Goal: Task Accomplishment & Management: Manage account settings

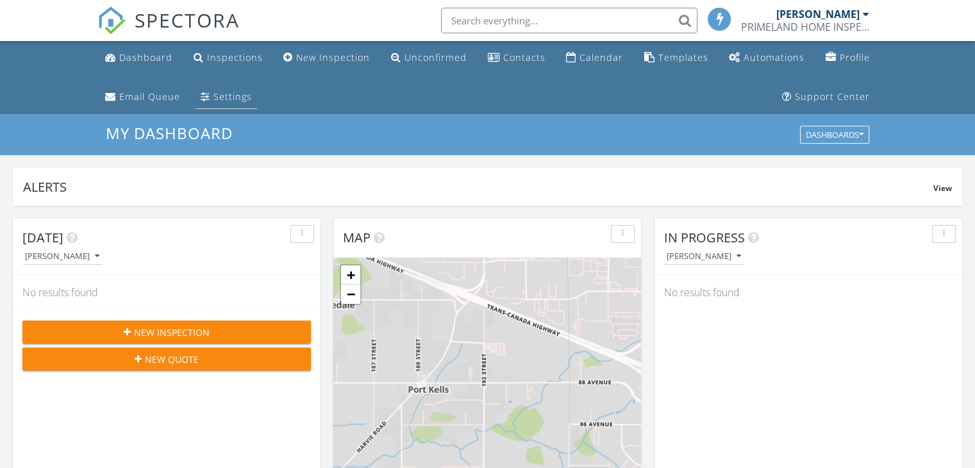
scroll to position [6, 6]
click at [344, 62] on div "New Inspection" at bounding box center [333, 57] width 74 height 12
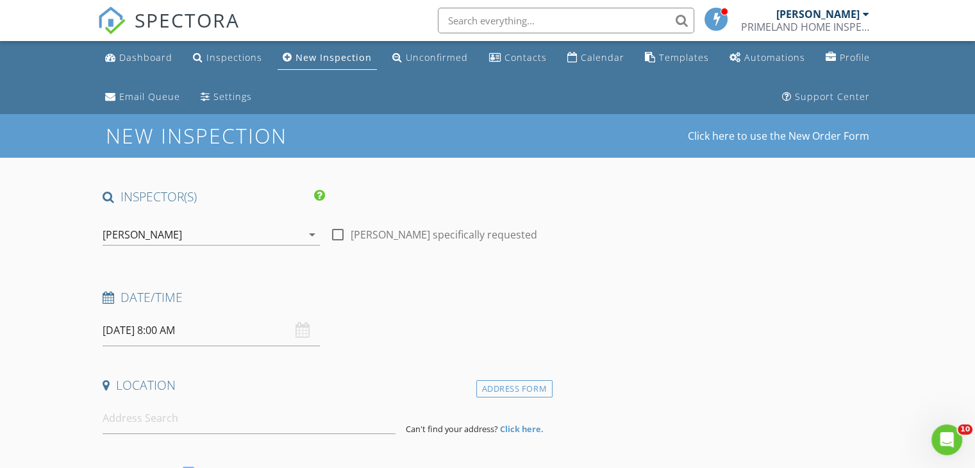
click at [301, 333] on div "28/08/2025 8:00 AM" at bounding box center [211, 330] width 217 height 31
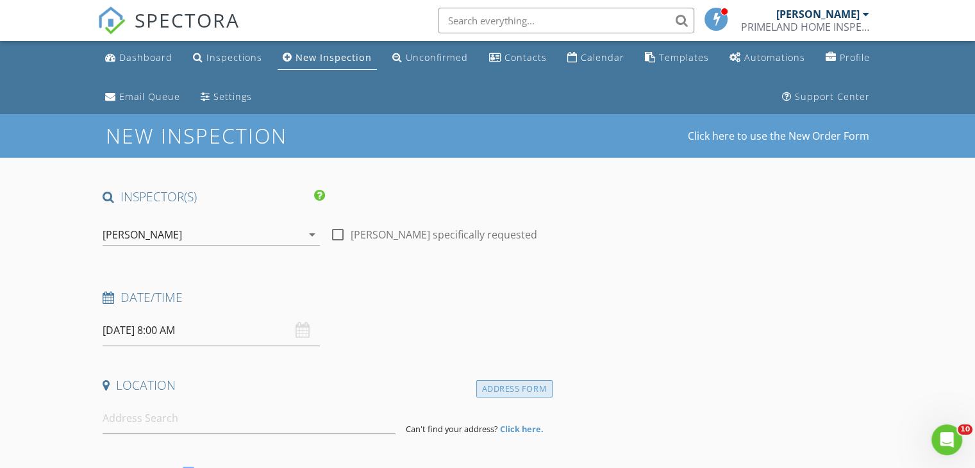
click at [500, 385] on div "Address Form" at bounding box center [514, 388] width 76 height 17
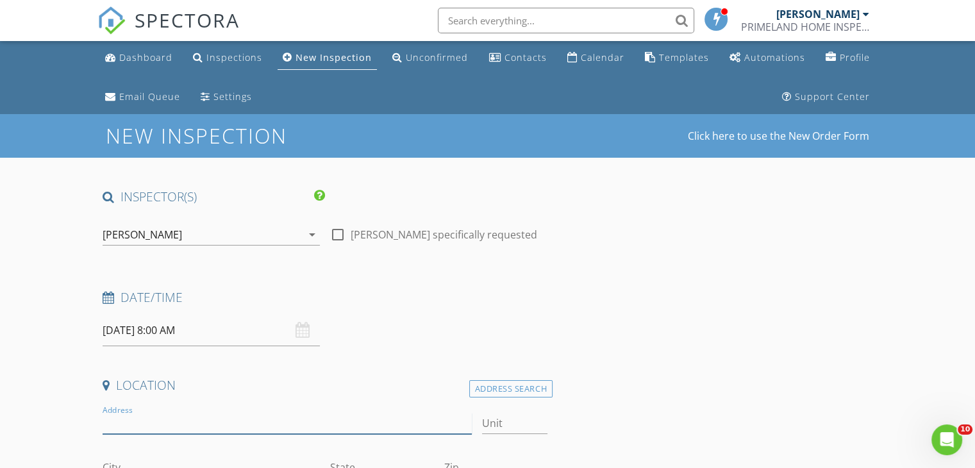
click at [212, 424] on input "Address" at bounding box center [287, 423] width 368 height 21
type input "8968"
click at [483, 424] on input "Unit" at bounding box center [514, 423] width 65 height 21
type input "7"
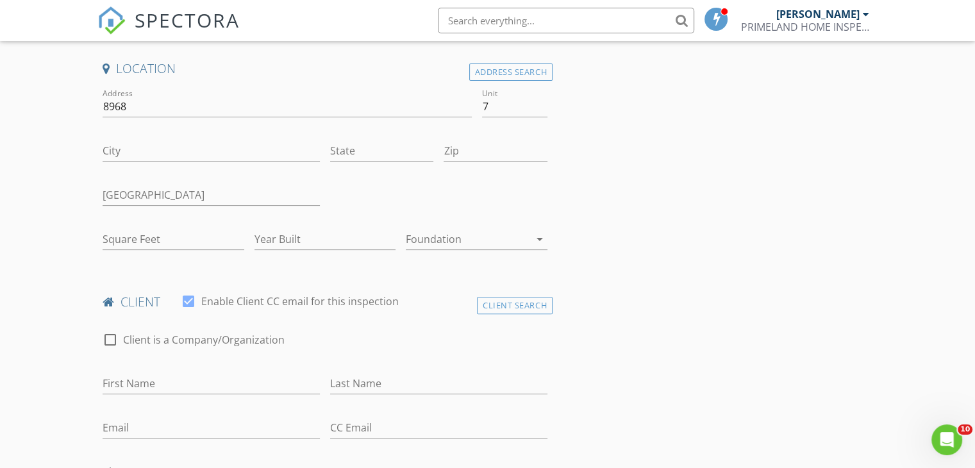
scroll to position [359, 0]
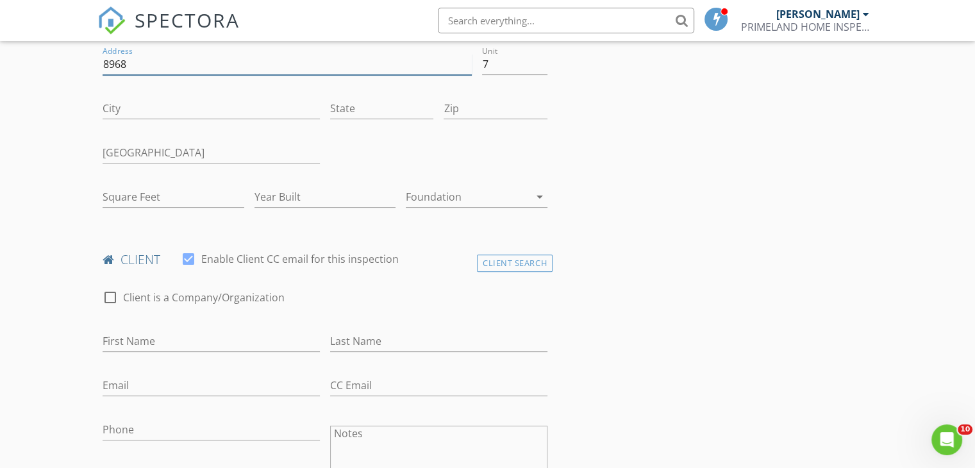
click at [222, 62] on input "8968" at bounding box center [287, 64] width 368 height 21
type input "8968 208 street"
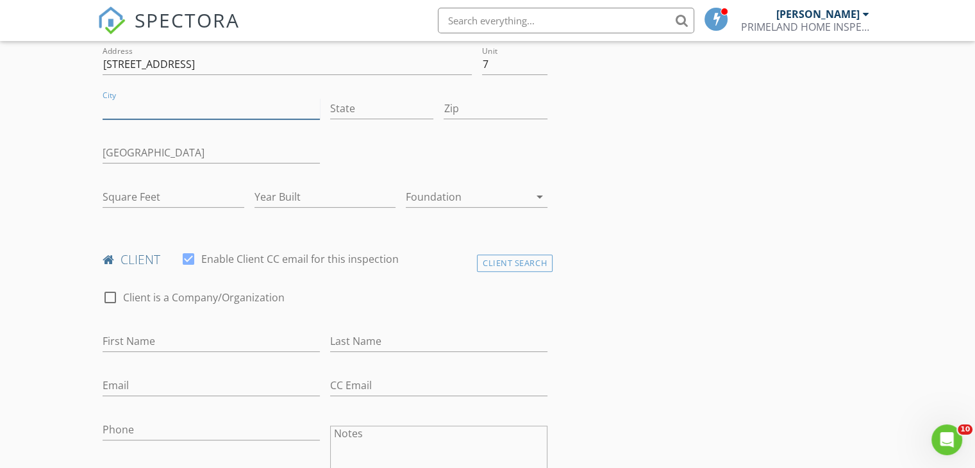
click at [191, 102] on input "City" at bounding box center [211, 108] width 217 height 21
type input "langley"
click at [375, 112] on input "State" at bounding box center [381, 108] width 103 height 21
type input "BC"
click at [474, 113] on input "Zip" at bounding box center [494, 108] width 103 height 21
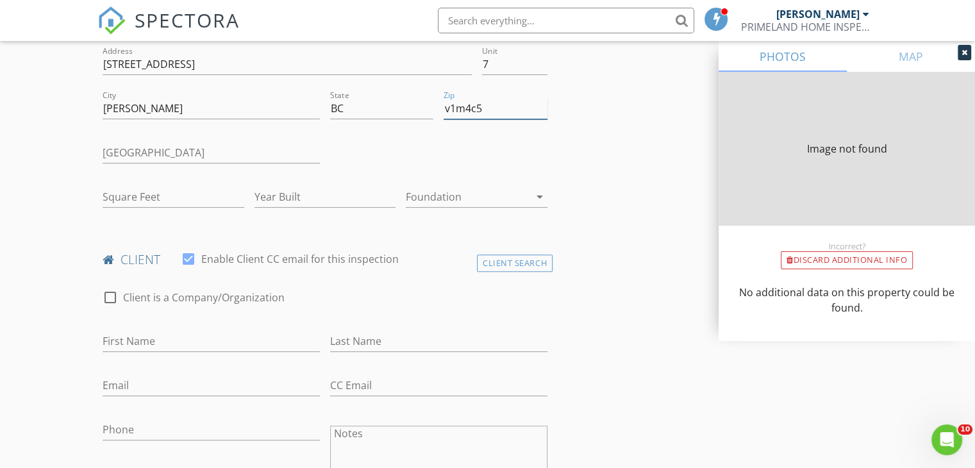
type input "v1m4c5"
click at [249, 162] on input "Canada" at bounding box center [211, 152] width 217 height 21
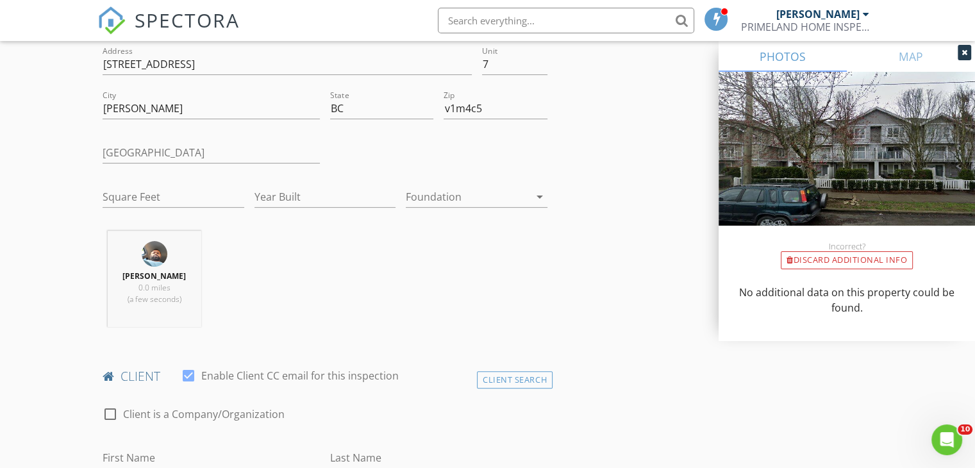
click at [431, 272] on div "Jagjit Khutan 0.0 miles (a few seconds)" at bounding box center [324, 284] width 455 height 106
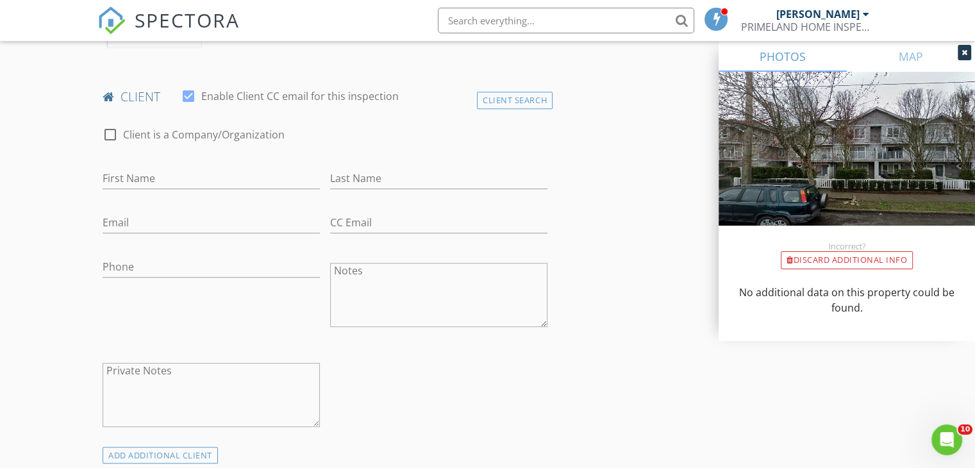
scroll to position [641, 0]
click at [383, 366] on div "check_box_outline_blank Client is a Company/Organization First Name Last Name E…" at bounding box center [324, 277] width 455 height 332
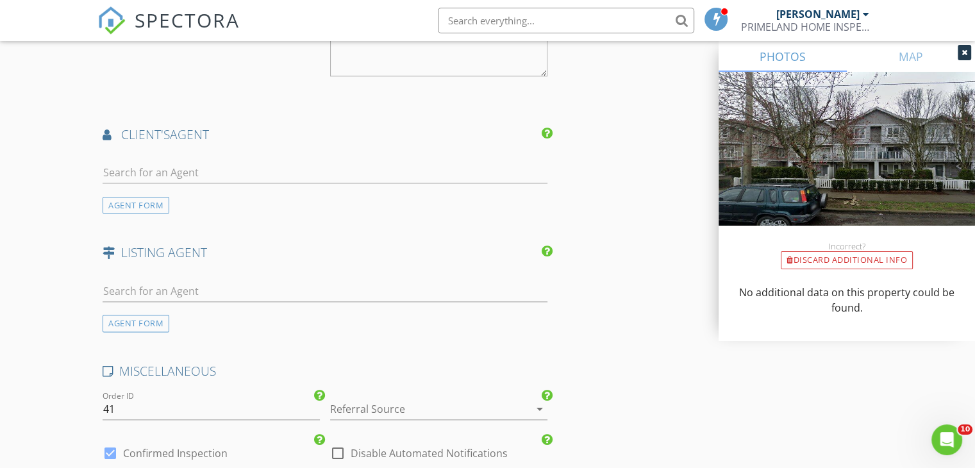
scroll to position [1486, 0]
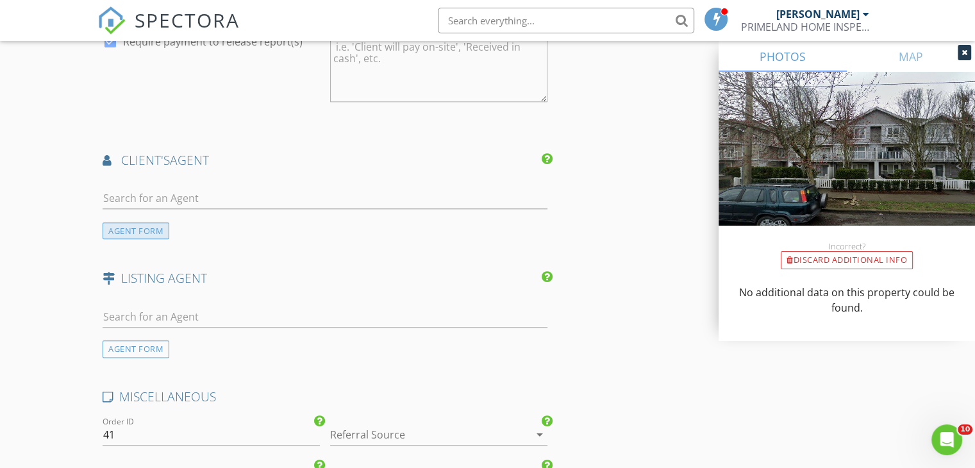
click at [137, 229] on div "AGENT FORM" at bounding box center [136, 230] width 67 height 17
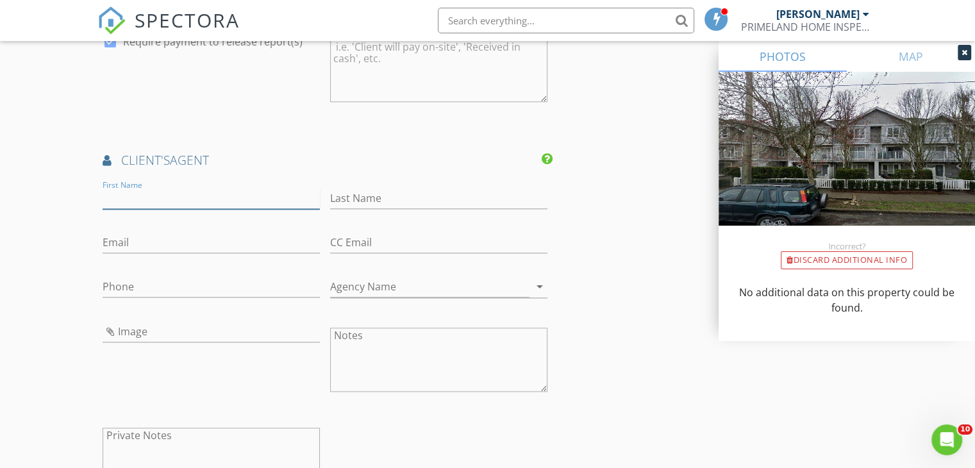
click at [161, 196] on input "First Name" at bounding box center [211, 198] width 217 height 21
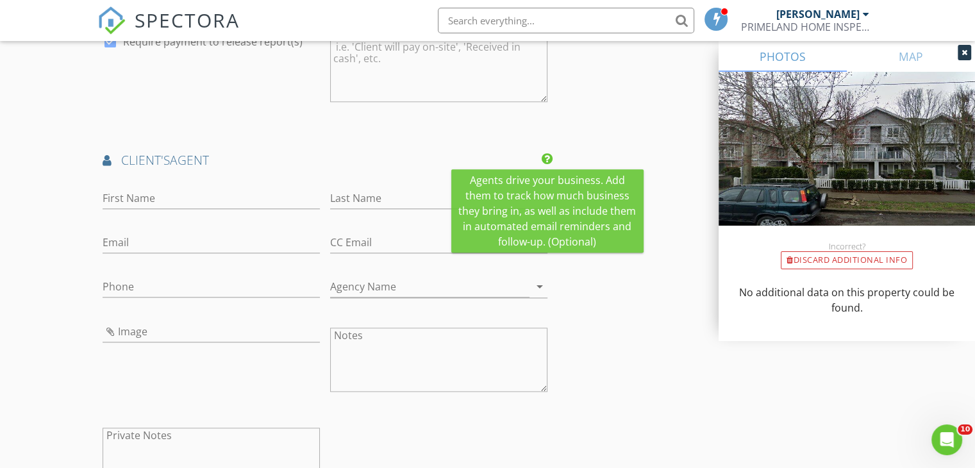
click at [546, 153] on icon at bounding box center [546, 158] width 11 height 13
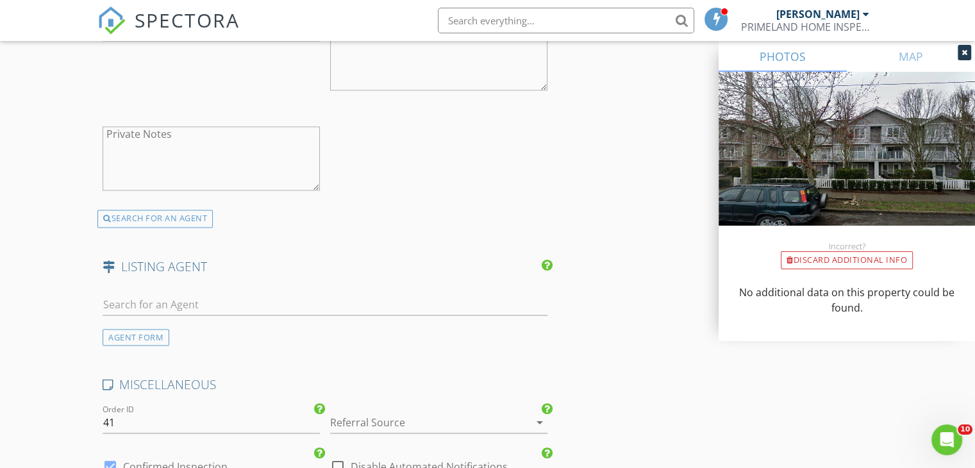
scroll to position [1794, 0]
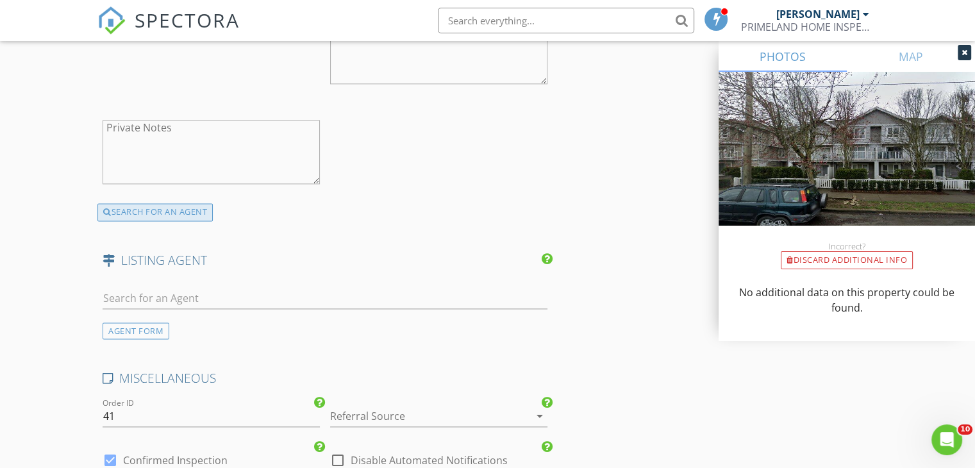
click at [145, 205] on div "SEARCH FOR AN AGENT" at bounding box center [154, 212] width 115 height 18
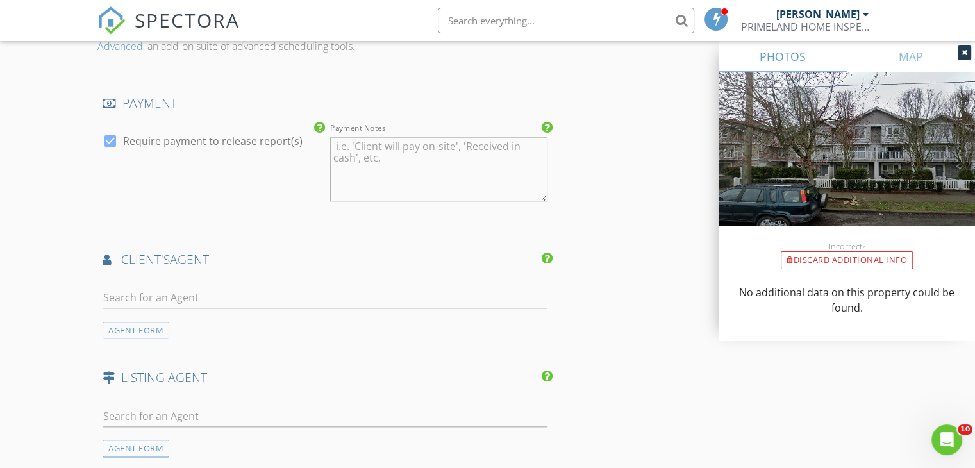
scroll to position [1387, 0]
click at [135, 297] on input "text" at bounding box center [325, 298] width 445 height 21
click at [124, 327] on div "AGENT FORM" at bounding box center [136, 330] width 67 height 17
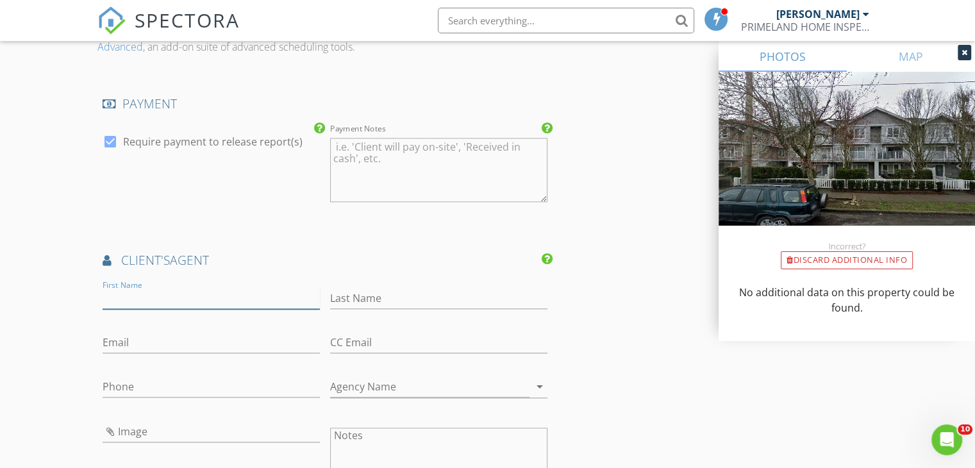
click at [144, 297] on input "First Name" at bounding box center [211, 298] width 217 height 21
type input "swati"
click at [364, 295] on input "Last Name" at bounding box center [438, 298] width 217 height 21
type input "malhotra"
click at [138, 337] on input "Email" at bounding box center [211, 342] width 217 height 21
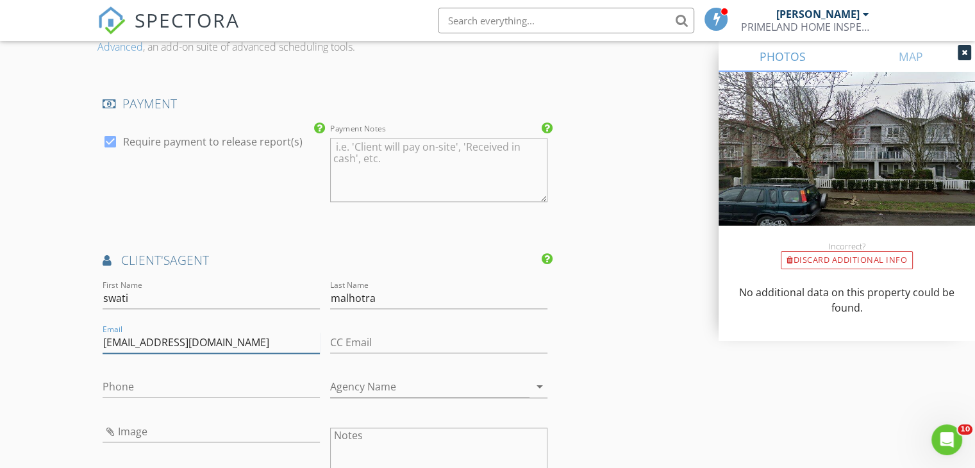
type input "swtgaba@gmail.com"
click at [145, 385] on input "Phone" at bounding box center [211, 386] width 217 height 21
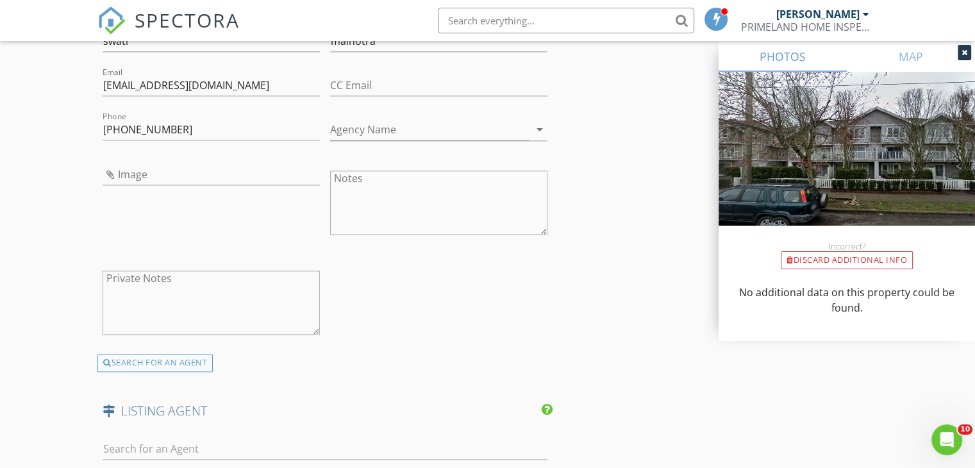
scroll to position [1668, 0]
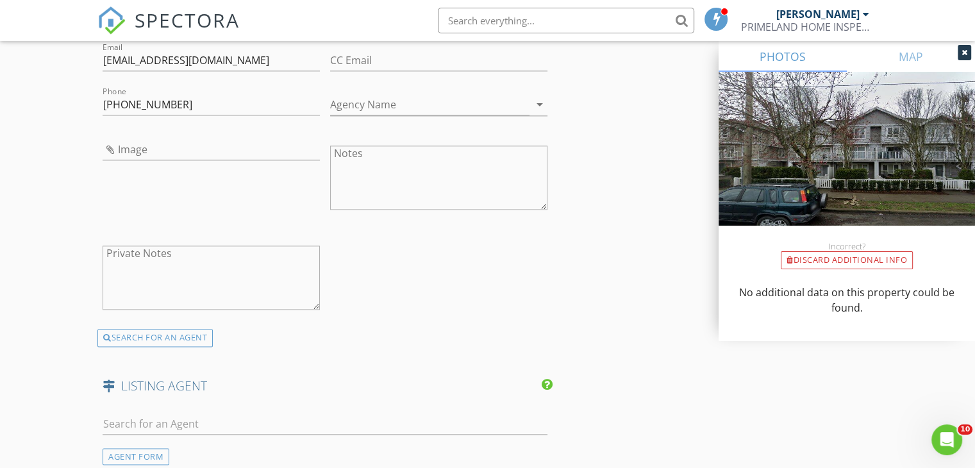
click at [187, 107] on input "778-321-0713" at bounding box center [211, 104] width 217 height 21
type input "7"
click at [217, 60] on input "swtgaba@gmail.com" at bounding box center [211, 60] width 217 height 21
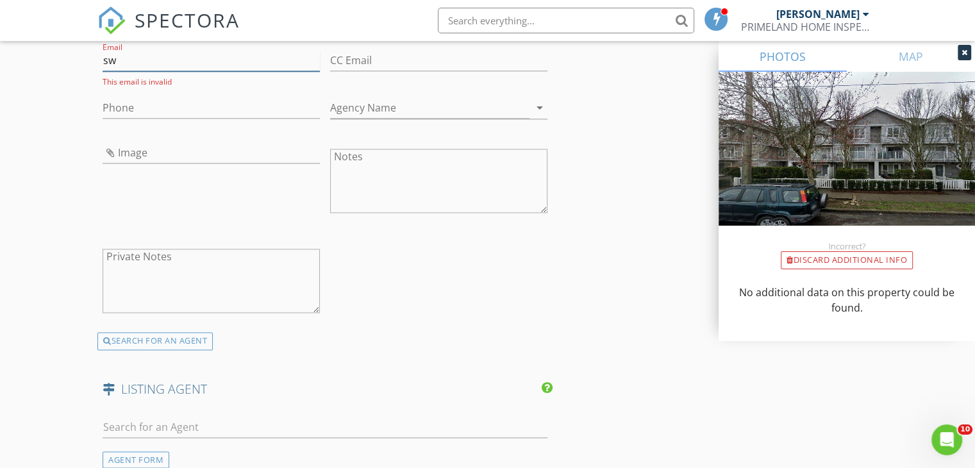
type input "s"
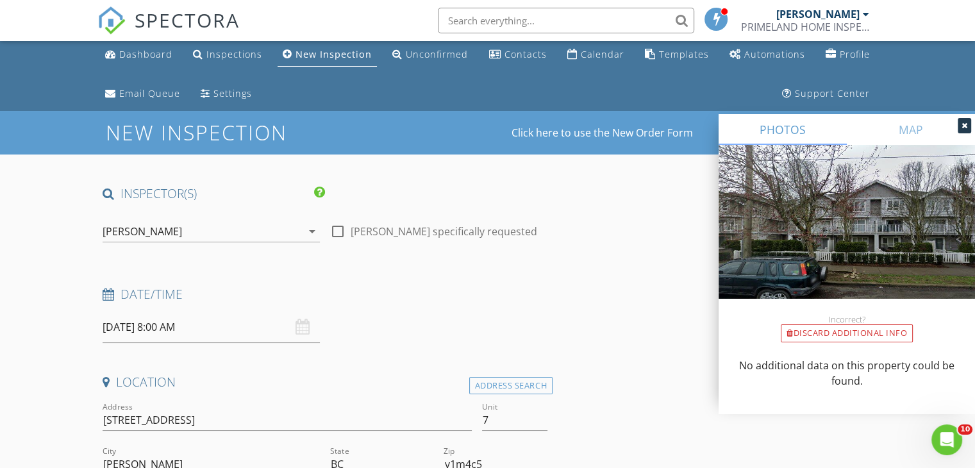
scroll to position [0, 0]
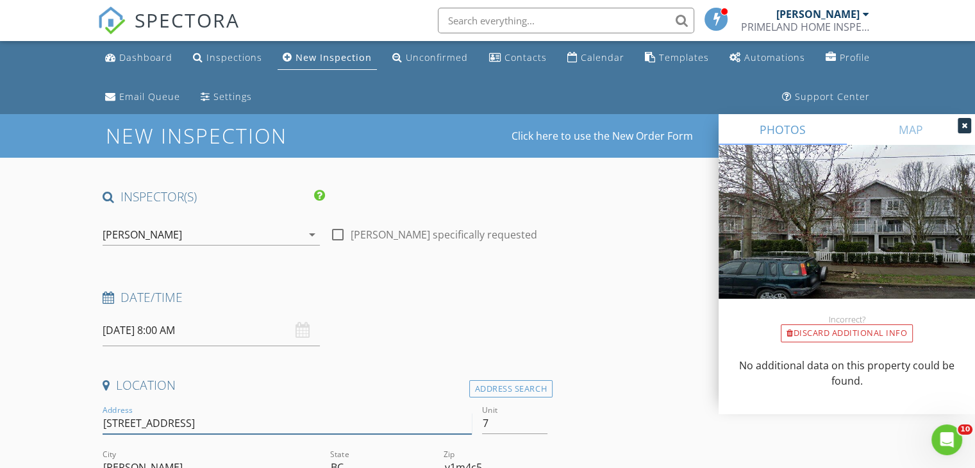
click at [202, 425] on input "8968 208 street" at bounding box center [287, 423] width 368 height 21
type input "8"
click at [231, 97] on div "Settings" at bounding box center [232, 96] width 38 height 12
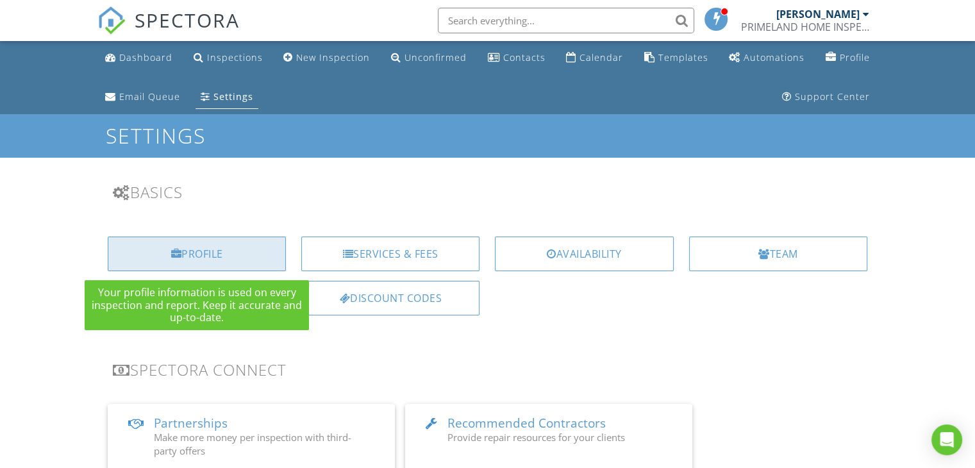
click at [216, 254] on div "Profile" at bounding box center [197, 253] width 178 height 35
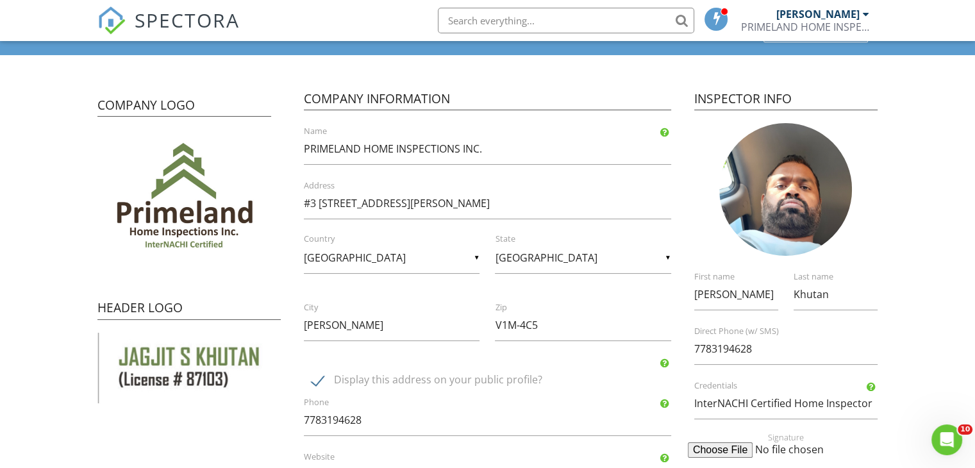
scroll to position [128, 0]
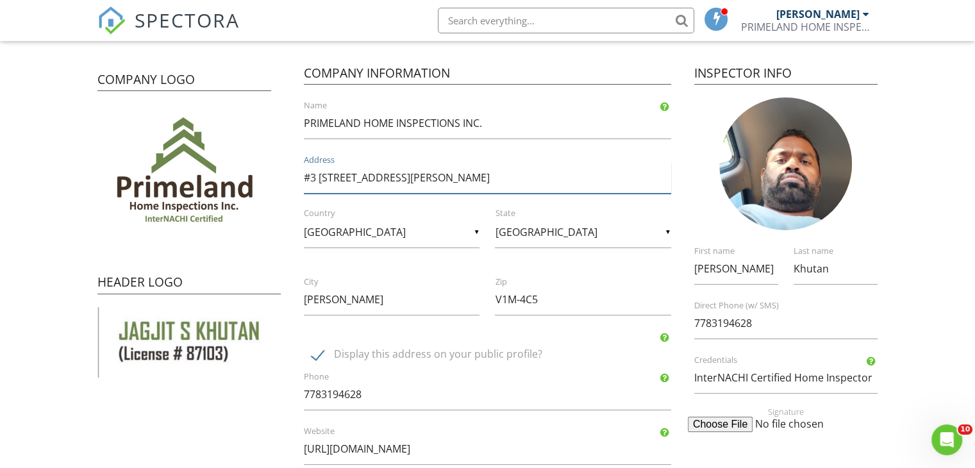
click at [318, 175] on input "#3 8968 208 Street Langley BC V1M4C5" at bounding box center [487, 177] width 366 height 31
type input "[STREET_ADDRESS][PERSON_NAME]"
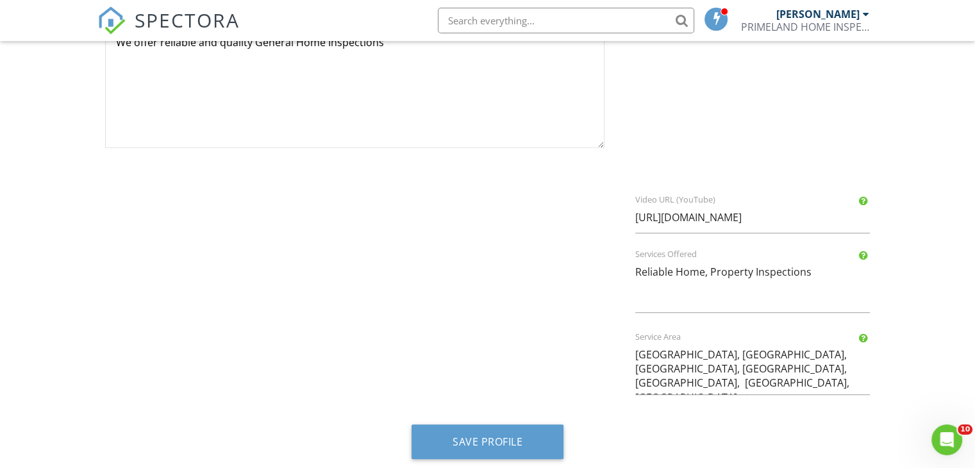
scroll to position [734, 0]
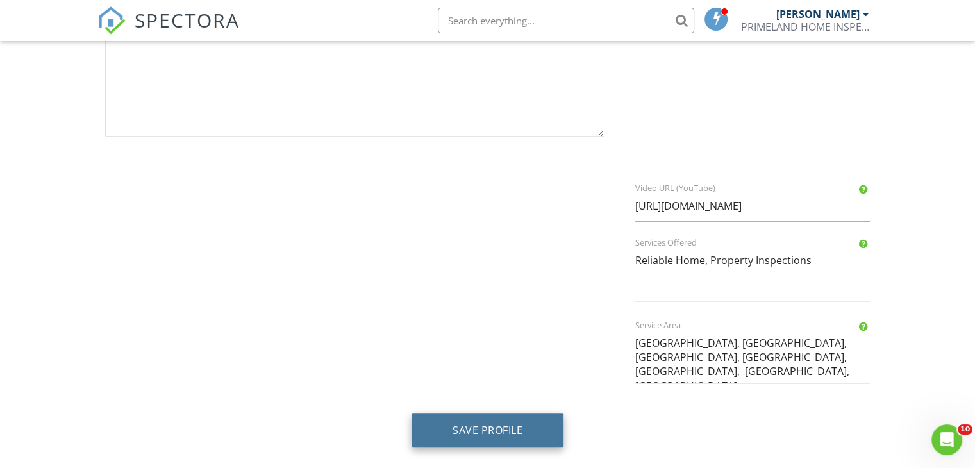
click at [482, 429] on button "Save Profile" at bounding box center [487, 430] width 152 height 35
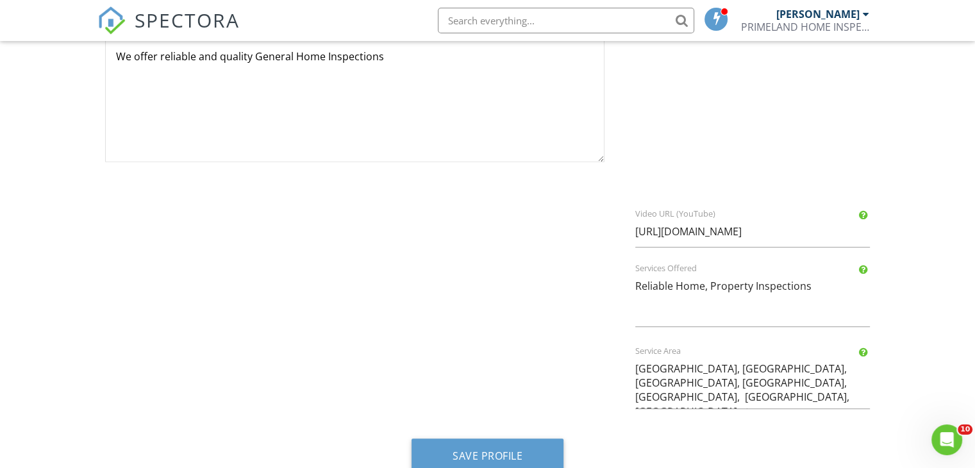
scroll to position [734, 0]
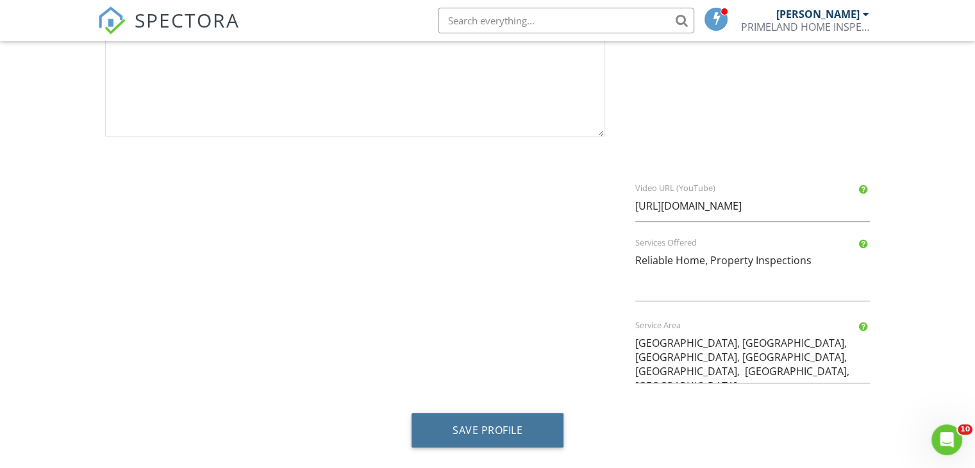
click at [482, 429] on button "Save Profile" at bounding box center [487, 430] width 152 height 35
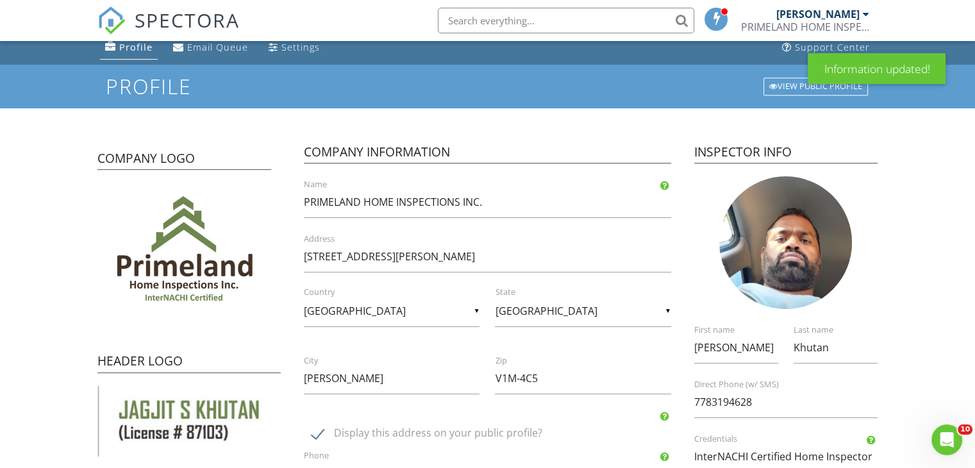
scroll to position [51, 0]
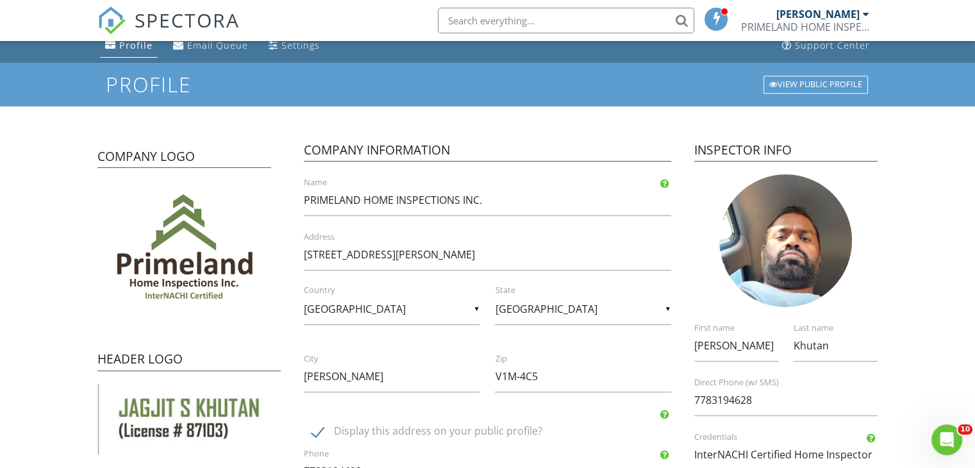
click at [231, 41] on div "SPECTORA" at bounding box center [168, 20] width 142 height 41
click at [229, 41] on div "SPECTORA" at bounding box center [168, 20] width 142 height 41
click at [281, 49] on div "Settings" at bounding box center [300, 45] width 38 height 12
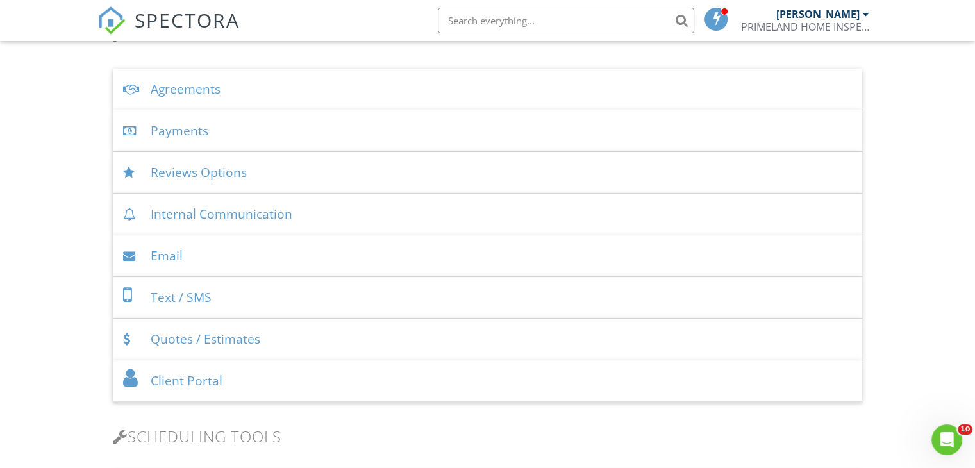
scroll to position [487, 0]
click at [181, 86] on div "Agreements" at bounding box center [487, 88] width 749 height 42
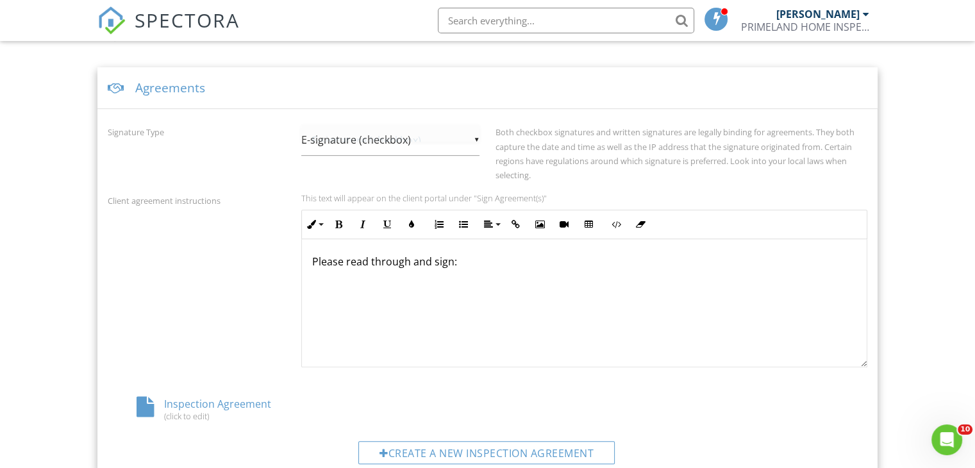
click at [477, 136] on div "▼ E-signature (checkbox) E-signature (checkbox) Written Signature E-signature (…" at bounding box center [390, 139] width 178 height 31
click at [477, 136] on span "E-signature (checkbox)" at bounding box center [390, 140] width 178 height 32
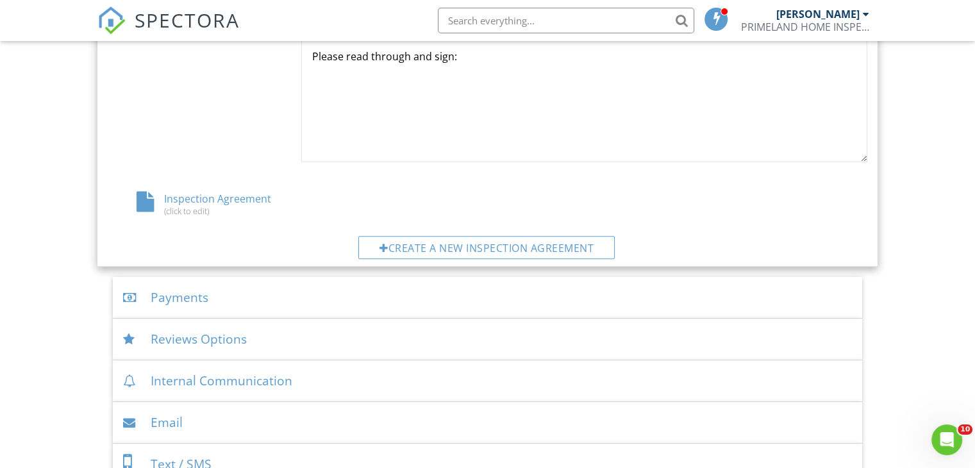
scroll to position [718, 0]
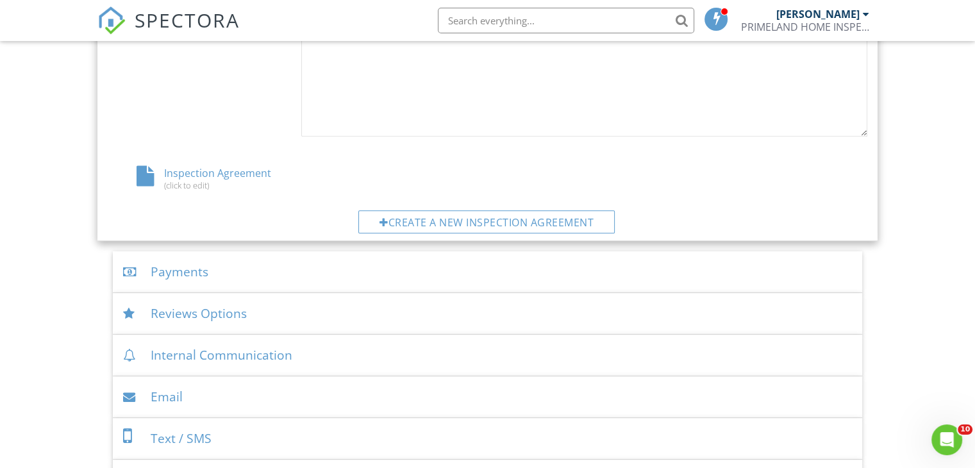
click at [197, 186] on div "(click to edit)" at bounding box center [233, 185] width 195 height 10
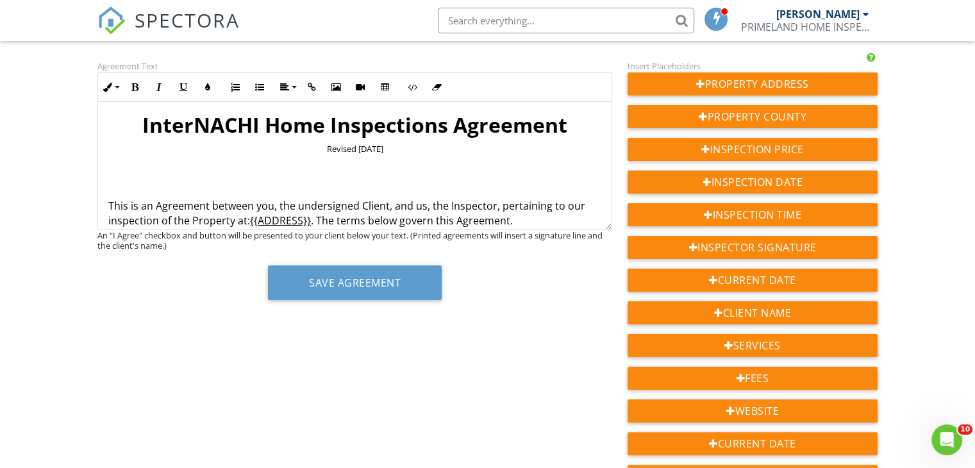
scroll to position [231, 0]
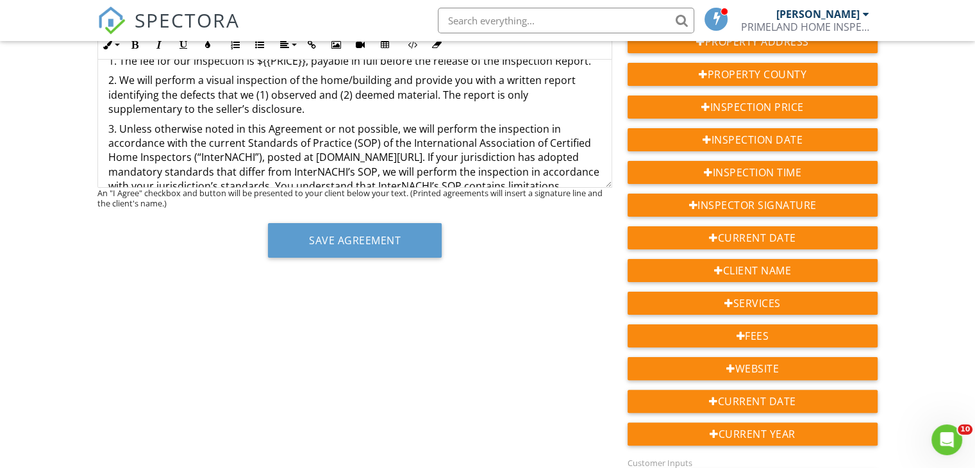
scroll to position [196, 0]
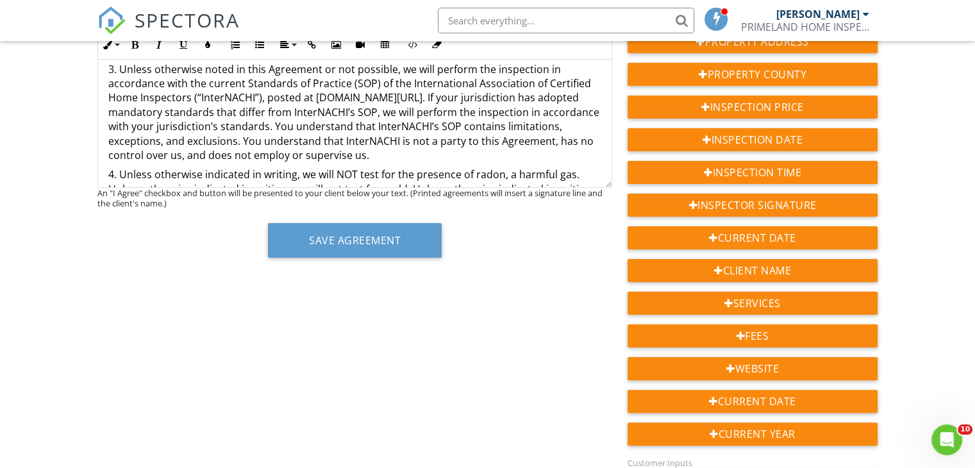
click at [476, 160] on p "3. Unless otherwise noted in this Agreement or not possible, we will perform th…" at bounding box center [354, 112] width 493 height 101
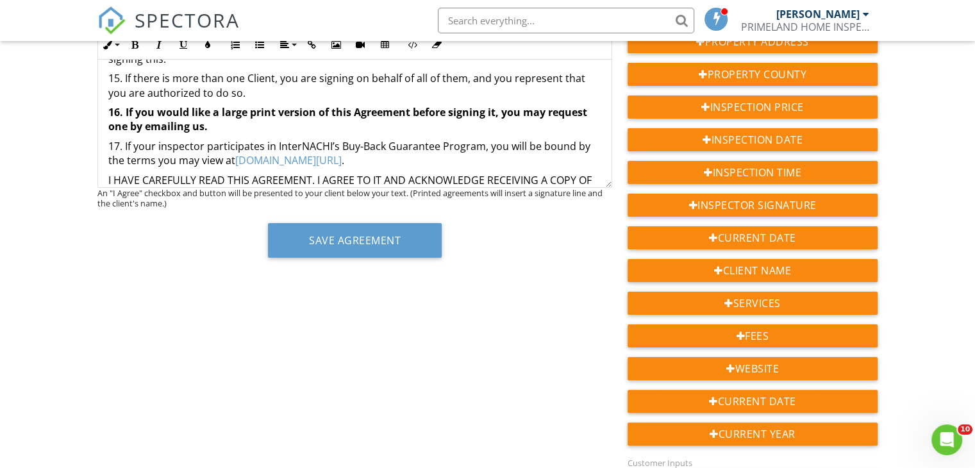
scroll to position [1240, 0]
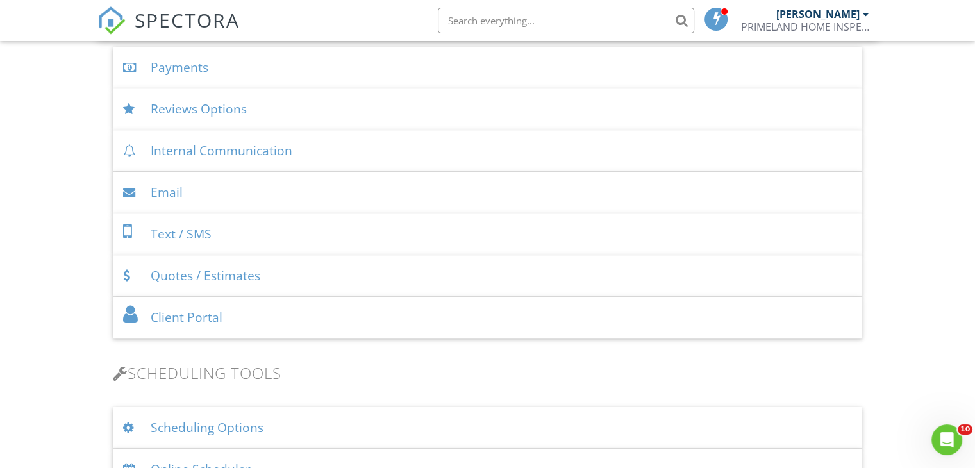
scroll to position [923, 0]
click at [192, 69] on div "Payments" at bounding box center [487, 67] width 749 height 42
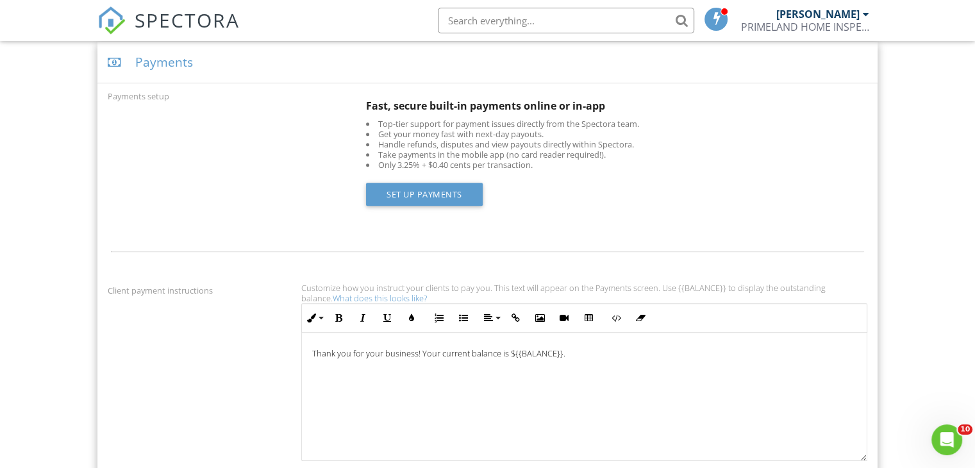
scroll to position [589, 0]
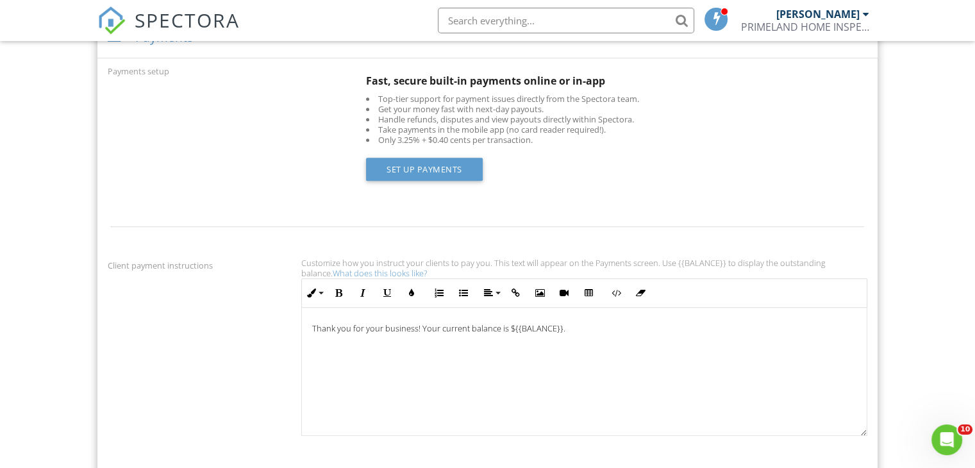
click at [195, 52] on div "Payments" at bounding box center [487, 38] width 780 height 42
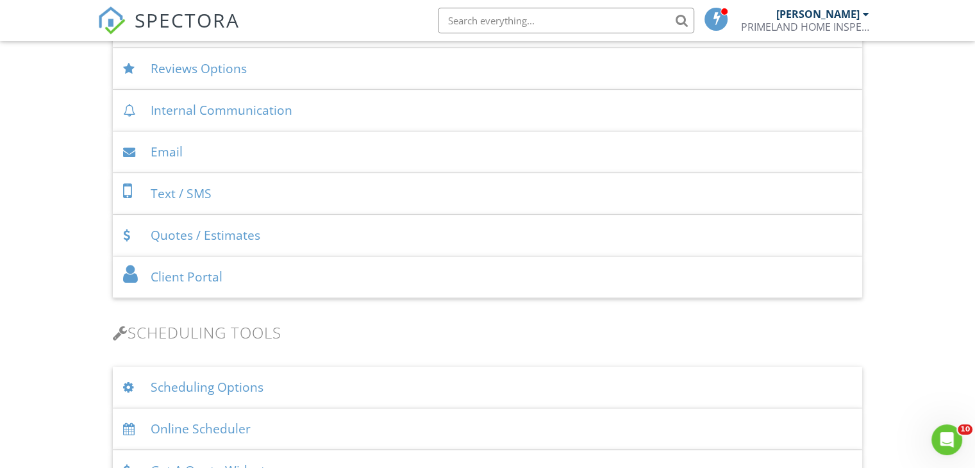
click at [193, 63] on div "Reviews Options" at bounding box center [487, 69] width 749 height 42
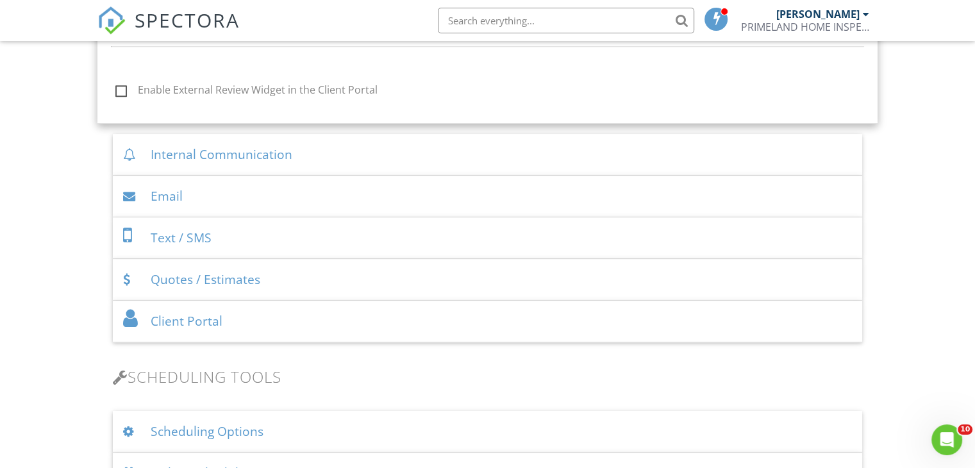
scroll to position [718, 0]
click at [122, 87] on label "Enable External Review Widget in the Client Portal" at bounding box center [269, 89] width 308 height 16
click at [116, 87] on input "Enable External Review Widget in the Client Portal" at bounding box center [112, 89] width 8 height 8
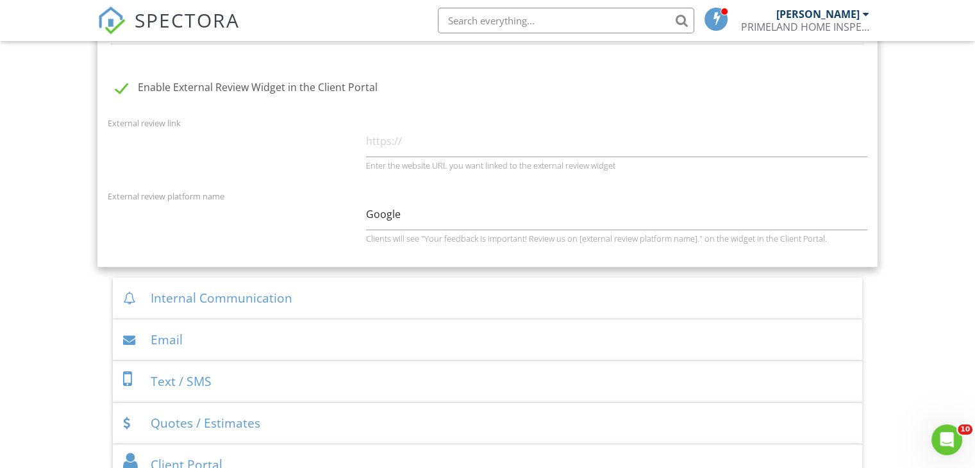
click at [123, 85] on label "Enable External Review Widget in the Client Portal" at bounding box center [269, 89] width 308 height 16
checkbox input "false"
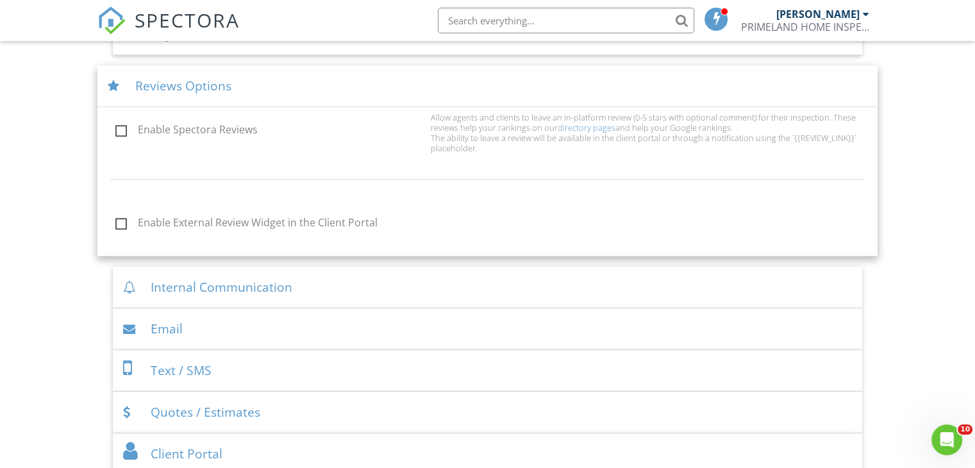
scroll to position [564, 0]
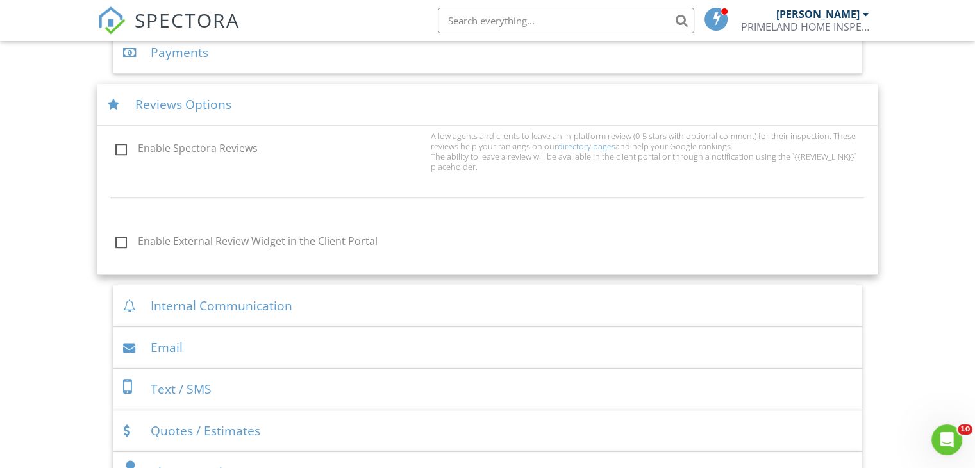
click at [443, 101] on div "Reviews Options" at bounding box center [487, 105] width 780 height 42
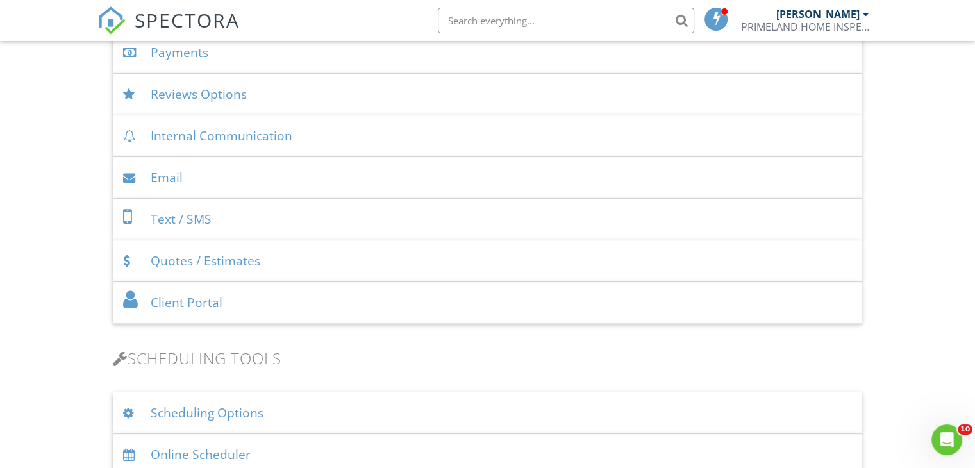
click at [419, 141] on div "Internal Communication" at bounding box center [487, 136] width 749 height 42
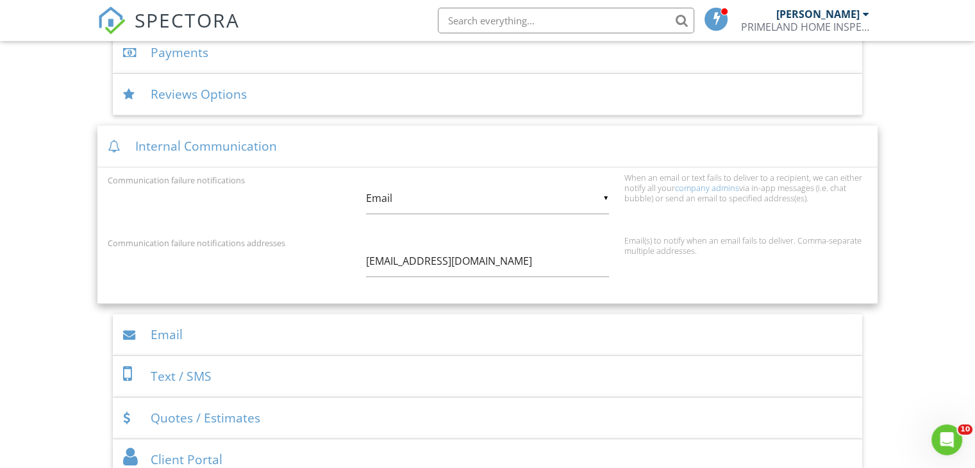
click at [419, 141] on div "Internal Communication" at bounding box center [487, 147] width 780 height 42
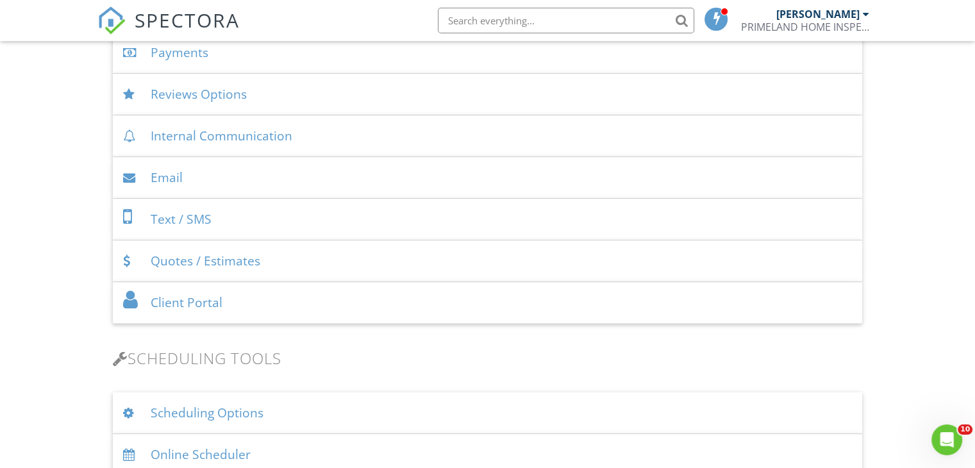
click at [418, 181] on div "Email" at bounding box center [487, 178] width 749 height 42
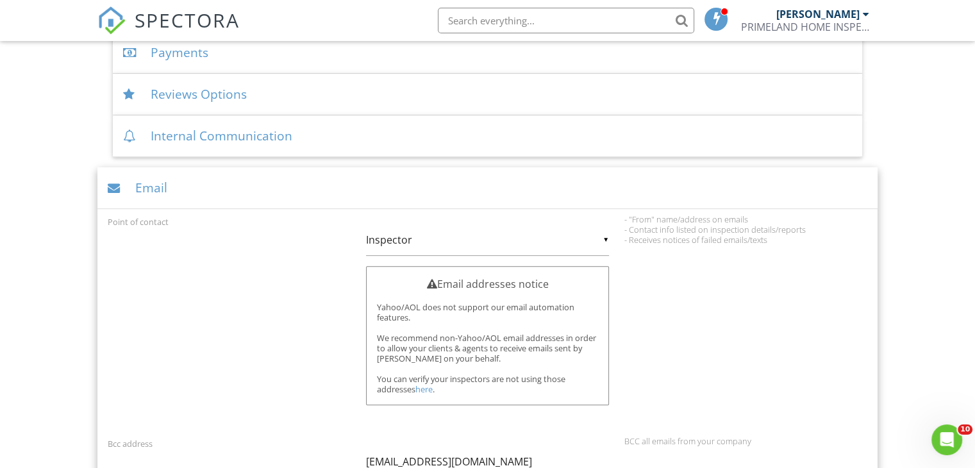
click at [418, 181] on div "Email" at bounding box center [487, 188] width 780 height 42
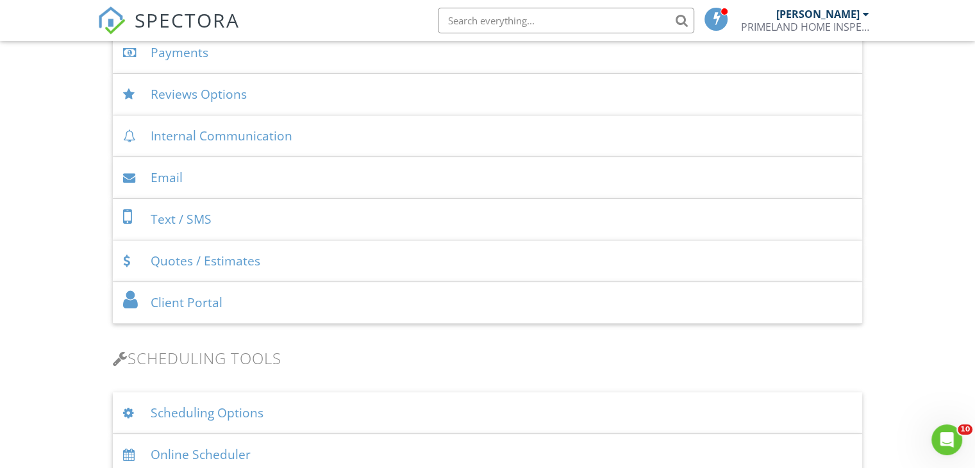
click at [418, 181] on div "Email" at bounding box center [487, 178] width 749 height 42
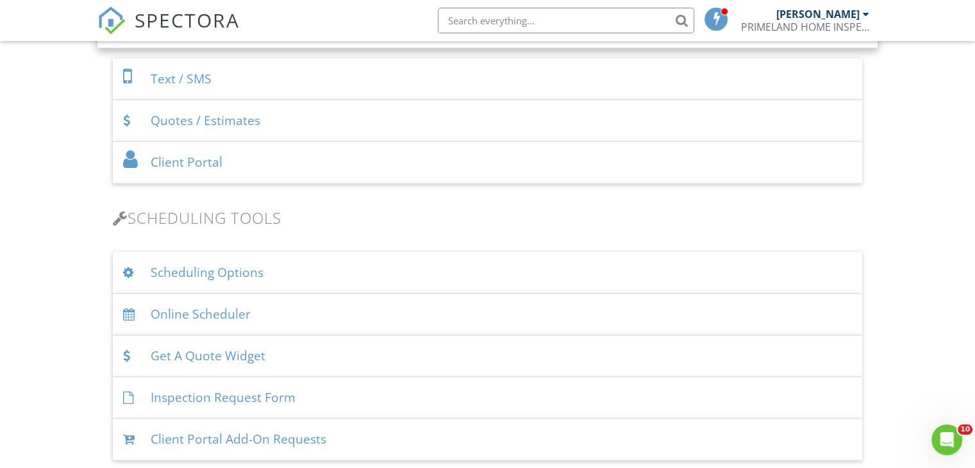
scroll to position [1717, 0]
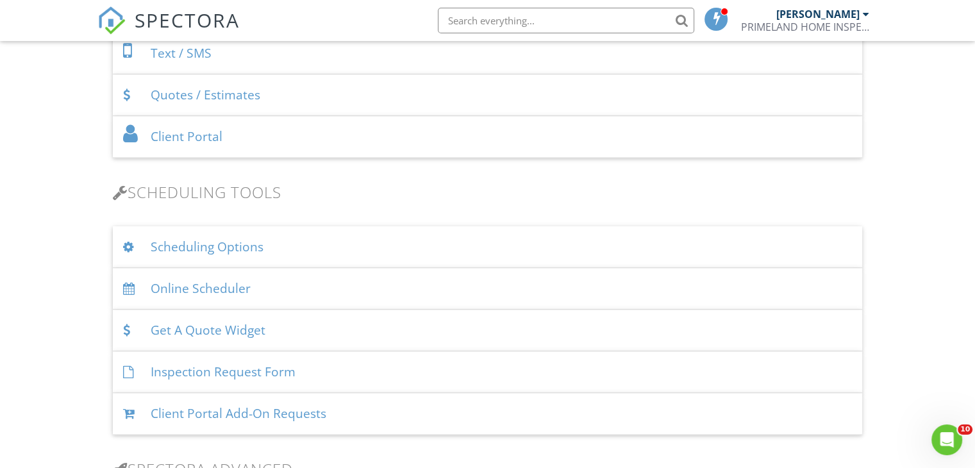
click at [351, 52] on div "Text / SMS" at bounding box center [487, 54] width 749 height 42
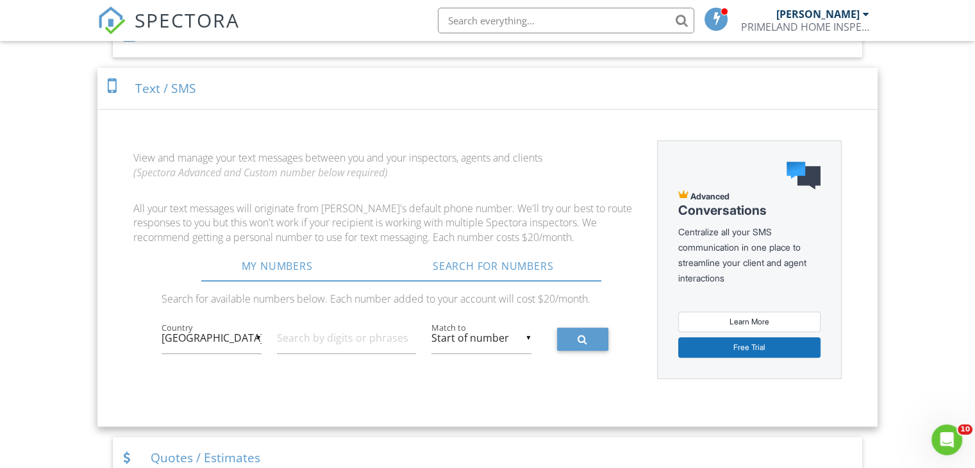
scroll to position [687, 0]
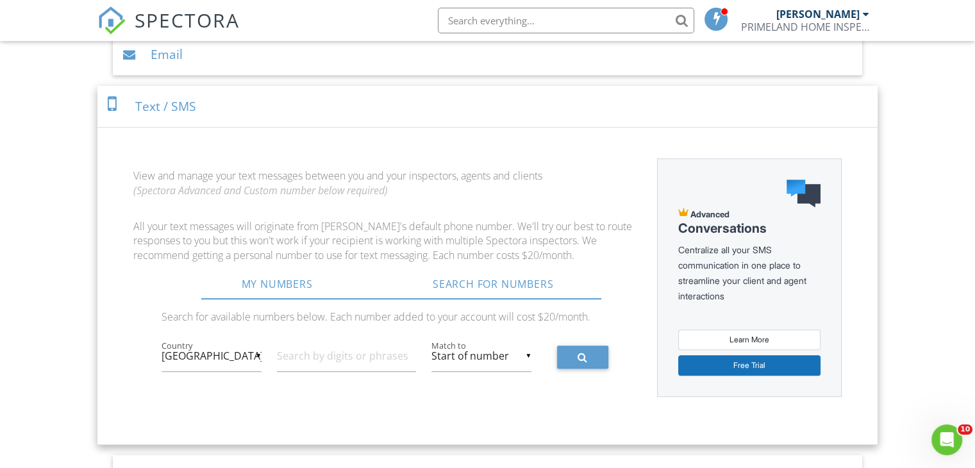
click at [307, 106] on div "Text / SMS" at bounding box center [487, 107] width 780 height 42
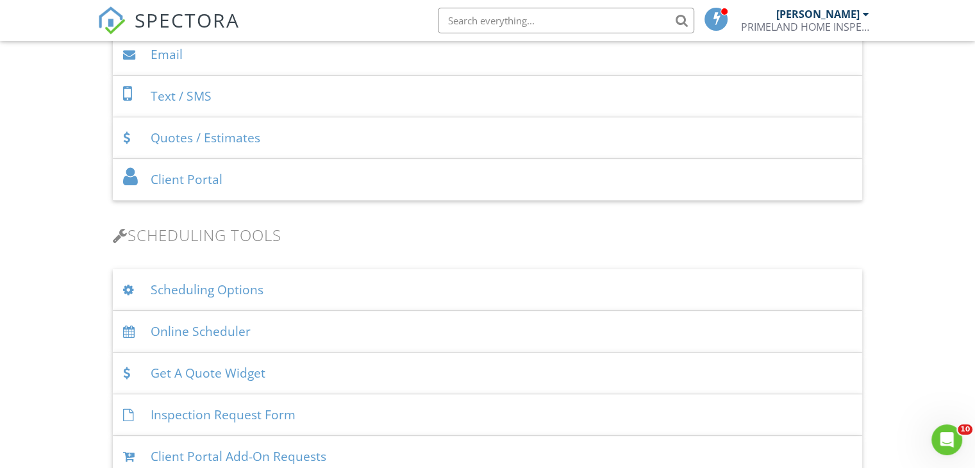
click at [315, 139] on div "Quotes / Estimates" at bounding box center [487, 138] width 749 height 42
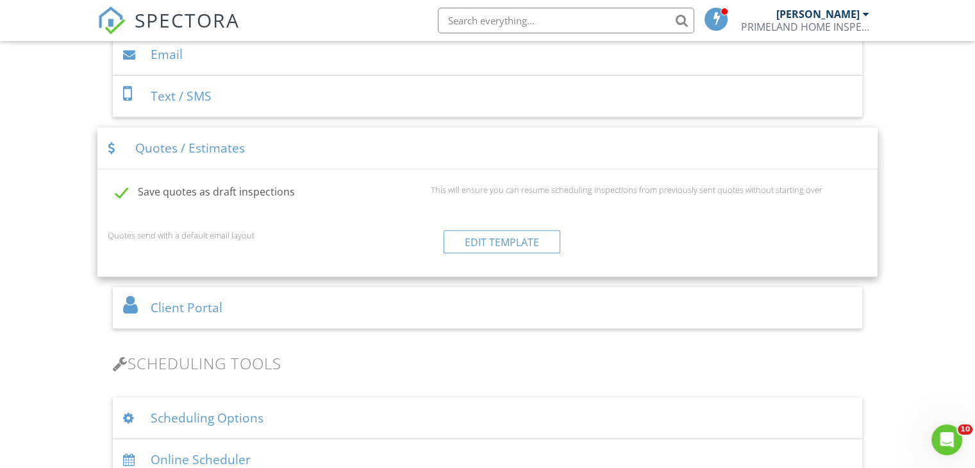
click at [315, 139] on div "Quotes / Estimates" at bounding box center [487, 149] width 780 height 42
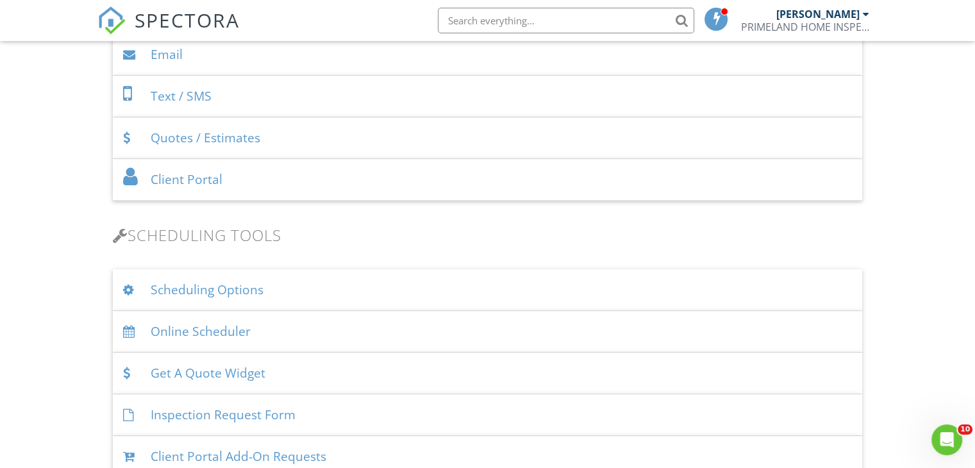
click at [331, 176] on div "Client Portal" at bounding box center [487, 180] width 749 height 42
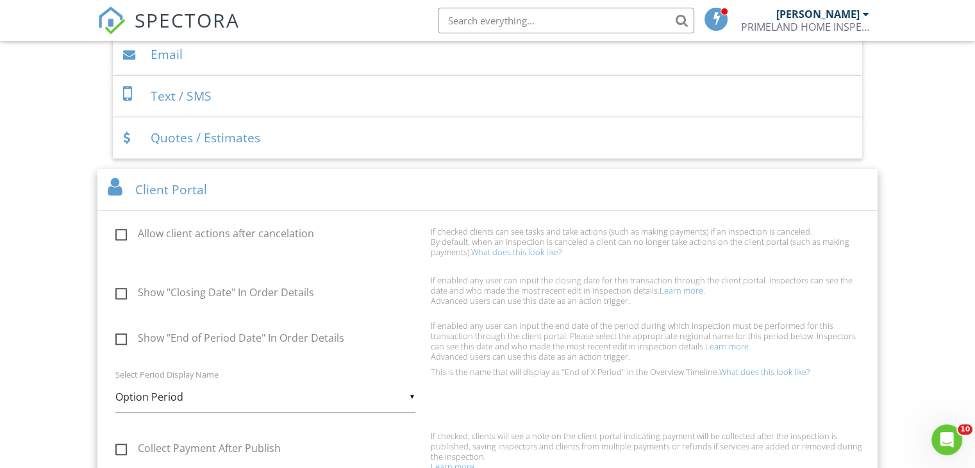
click at [331, 176] on div "Client Portal" at bounding box center [487, 190] width 780 height 42
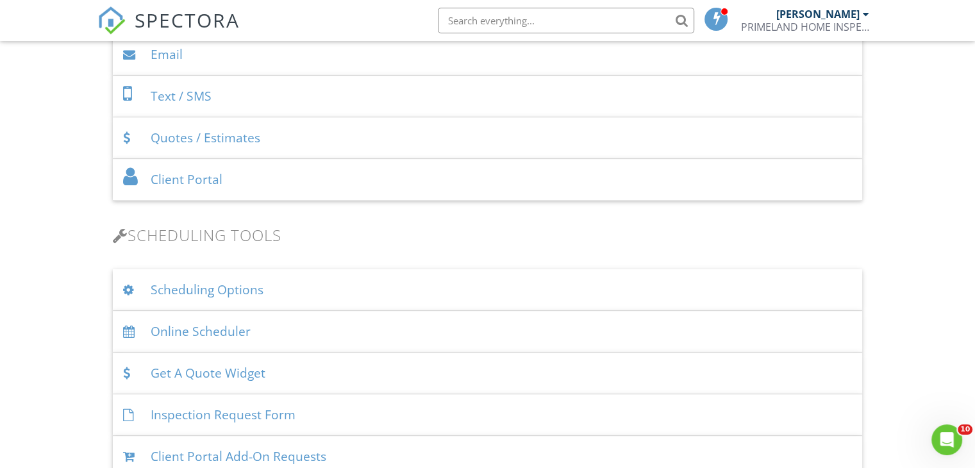
click at [331, 176] on div "Client Portal" at bounding box center [487, 180] width 749 height 42
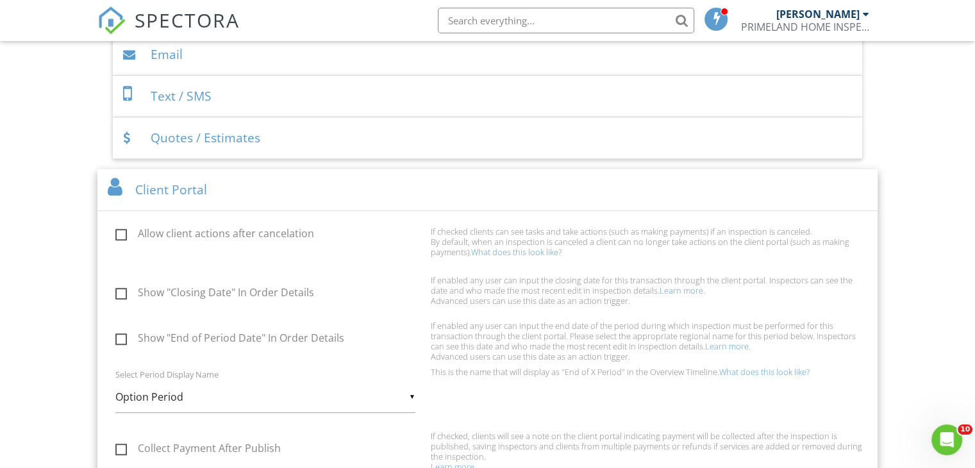
click at [331, 176] on div "Client Portal" at bounding box center [487, 190] width 780 height 42
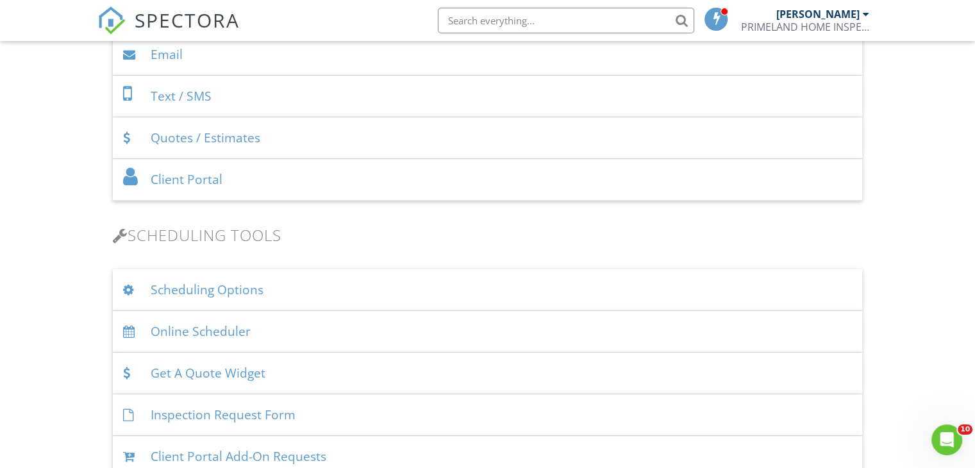
click at [378, 292] on div "Scheduling Options" at bounding box center [487, 290] width 749 height 42
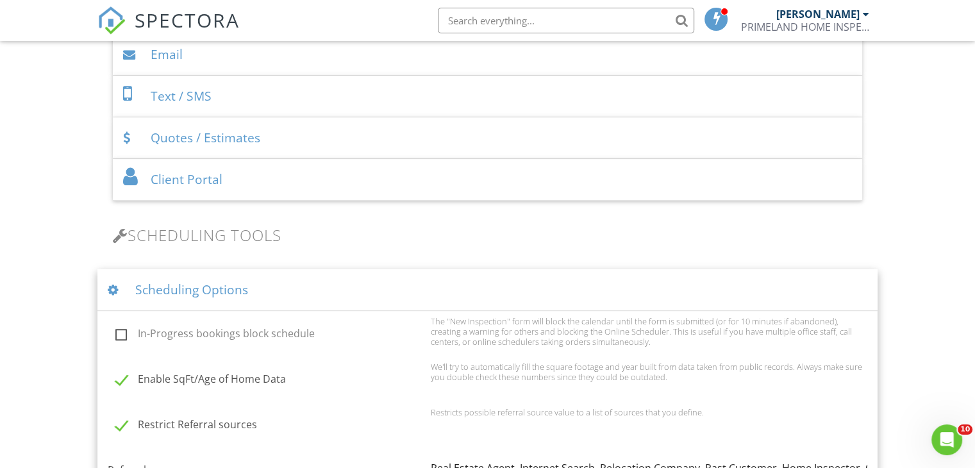
click at [378, 292] on div "Scheduling Options" at bounding box center [487, 290] width 780 height 42
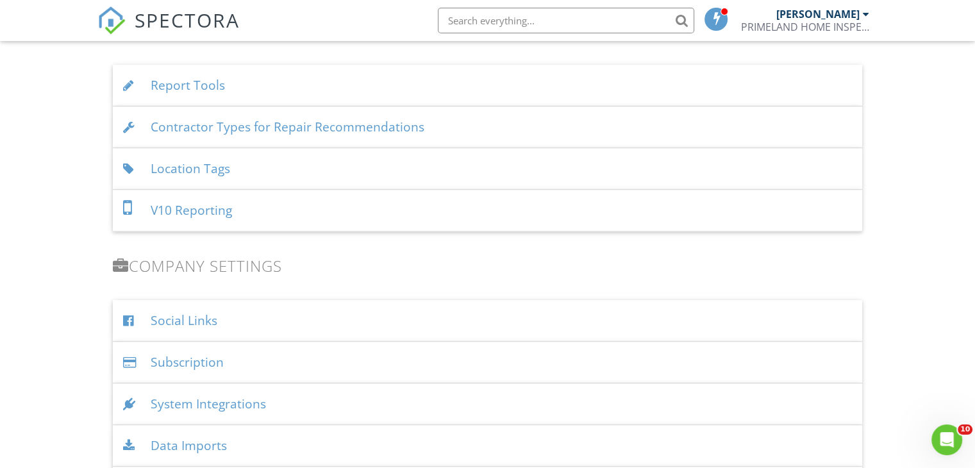
scroll to position [1404, 0]
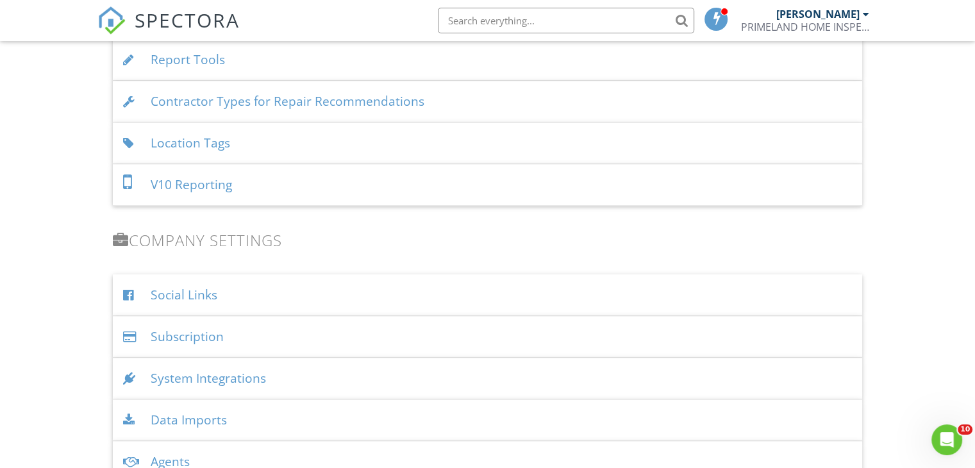
click at [335, 53] on div "Report Tools" at bounding box center [487, 60] width 749 height 42
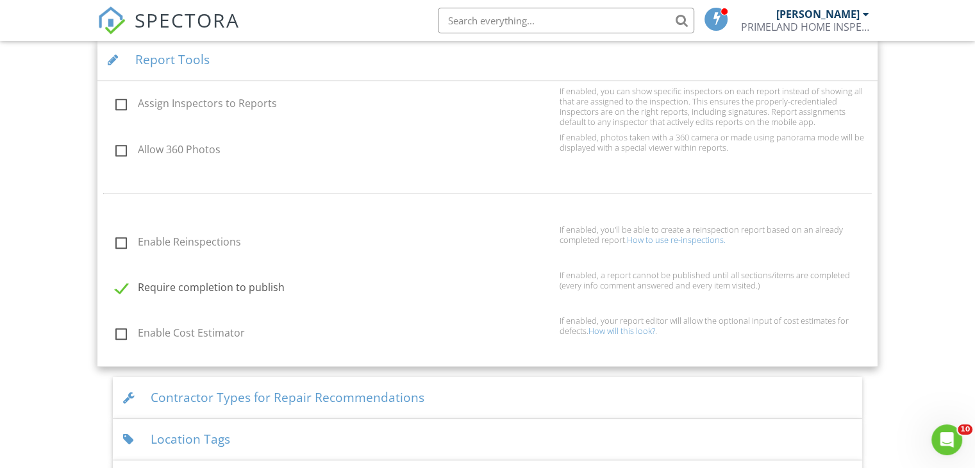
click at [335, 53] on div "Report Tools" at bounding box center [487, 60] width 780 height 42
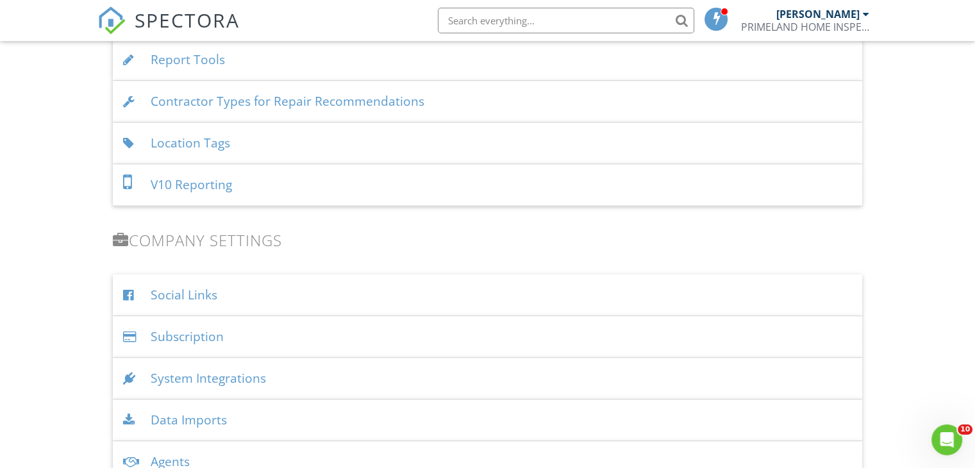
click at [437, 147] on div "Location Tags" at bounding box center [487, 143] width 749 height 42
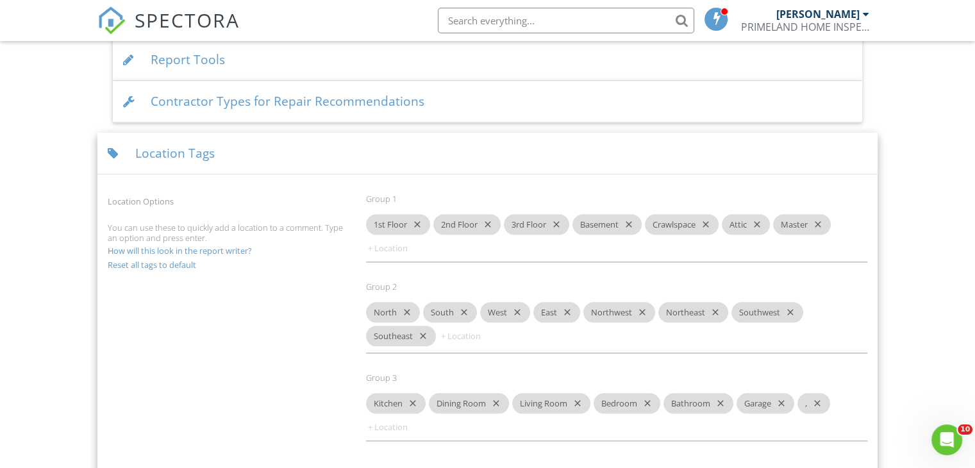
click at [175, 249] on link "How will this look in the report writer?" at bounding box center [180, 251] width 144 height 12
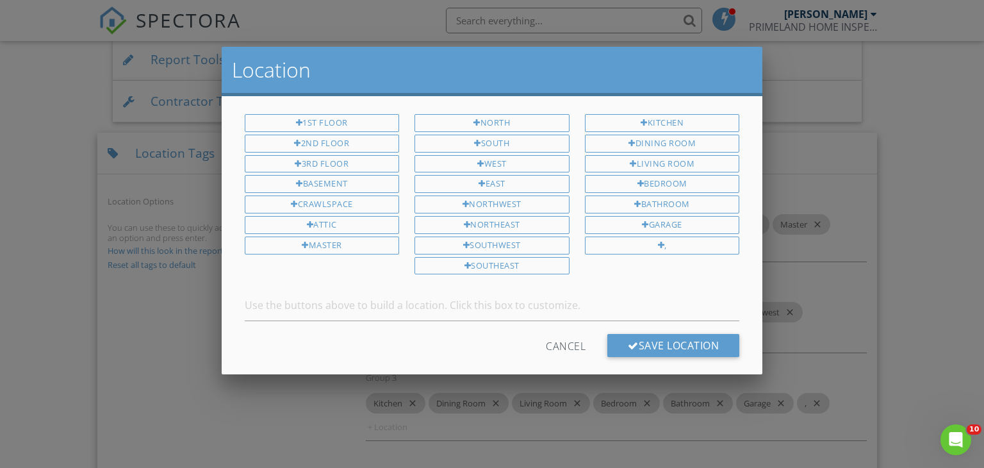
click at [141, 336] on div at bounding box center [492, 228] width 984 height 585
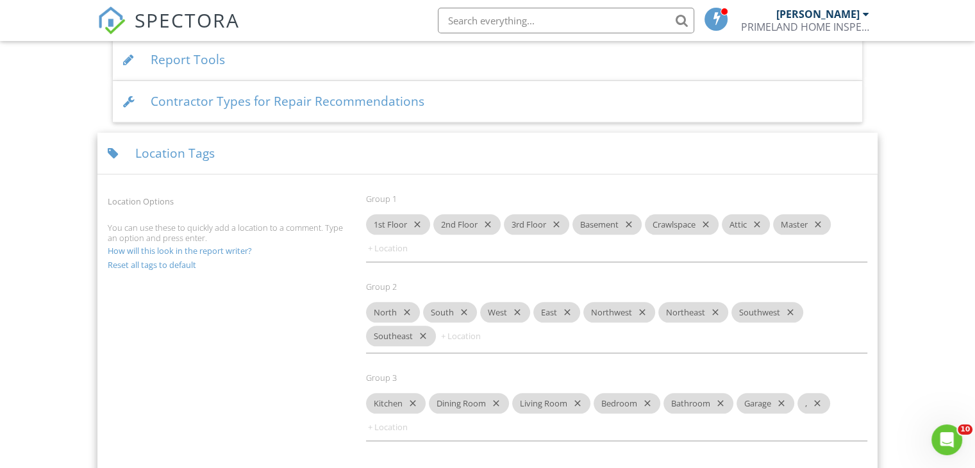
click at [213, 388] on div "Location Options You can use these to quickly add a location to a comment. Type…" at bounding box center [487, 322] width 775 height 286
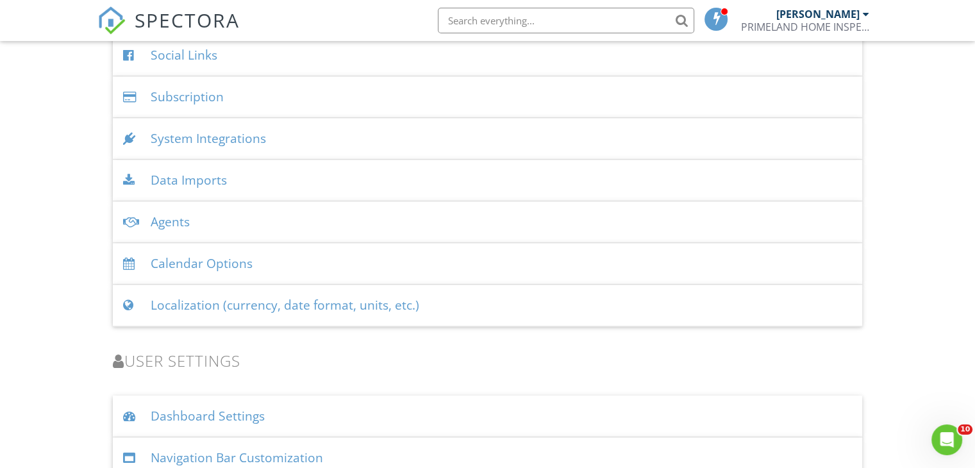
scroll to position [1968, 0]
click at [281, 53] on div "Social Links" at bounding box center [487, 54] width 749 height 42
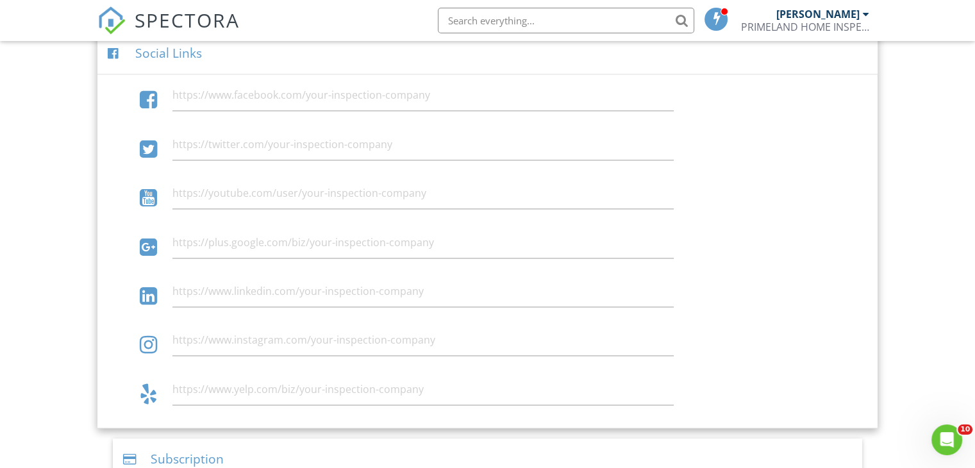
click at [319, 63] on div "Social Links" at bounding box center [487, 54] width 780 height 42
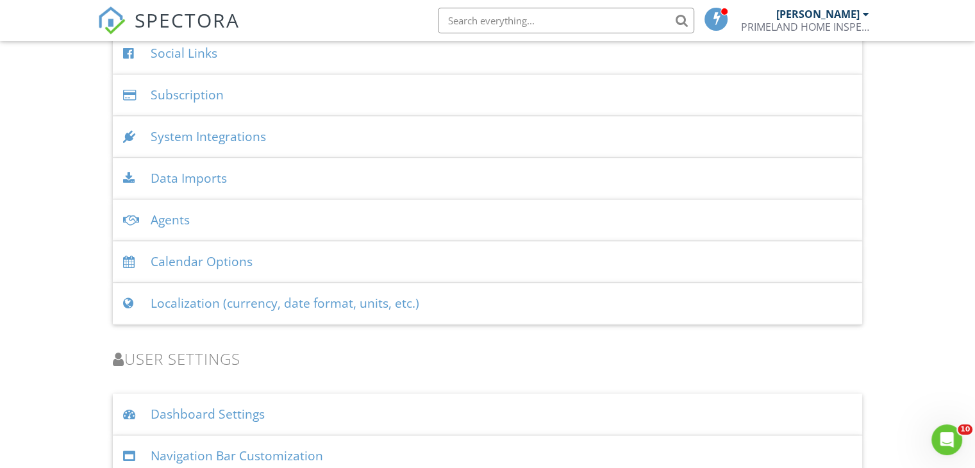
click at [293, 101] on div "Subscription" at bounding box center [487, 95] width 749 height 42
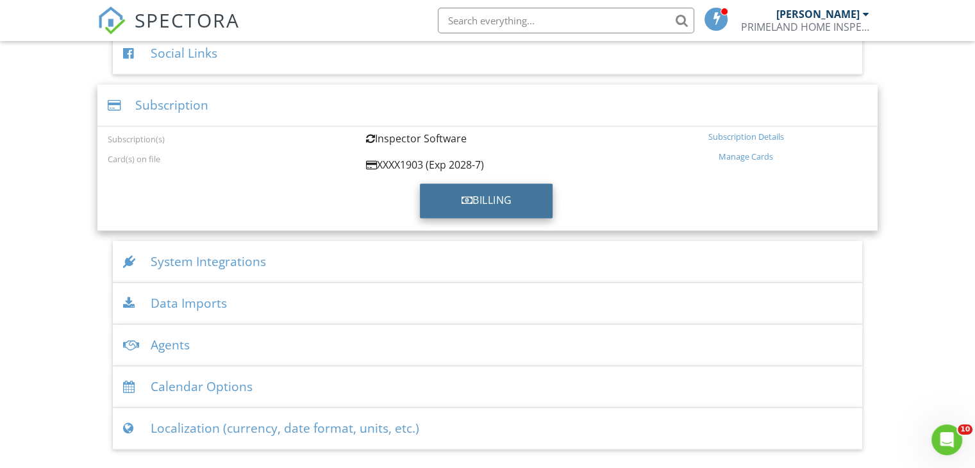
click at [502, 199] on div "Billing" at bounding box center [486, 200] width 133 height 35
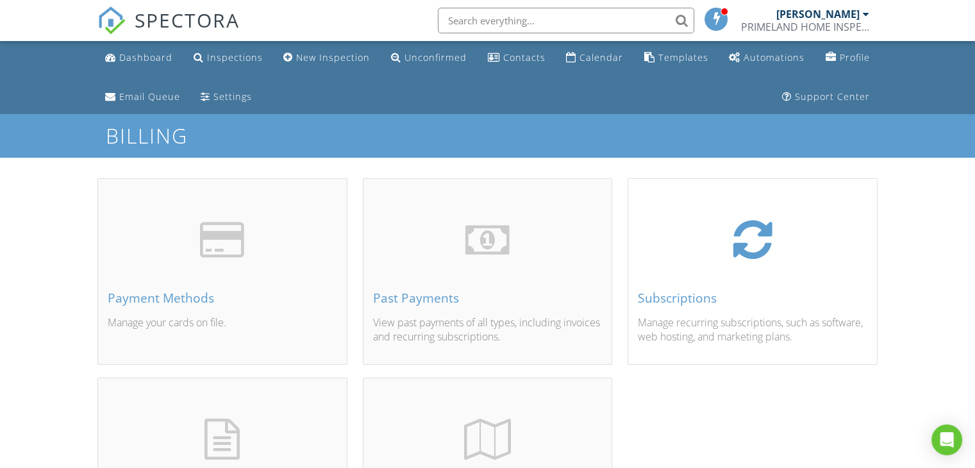
click at [684, 298] on div "Subscriptions" at bounding box center [752, 298] width 229 height 14
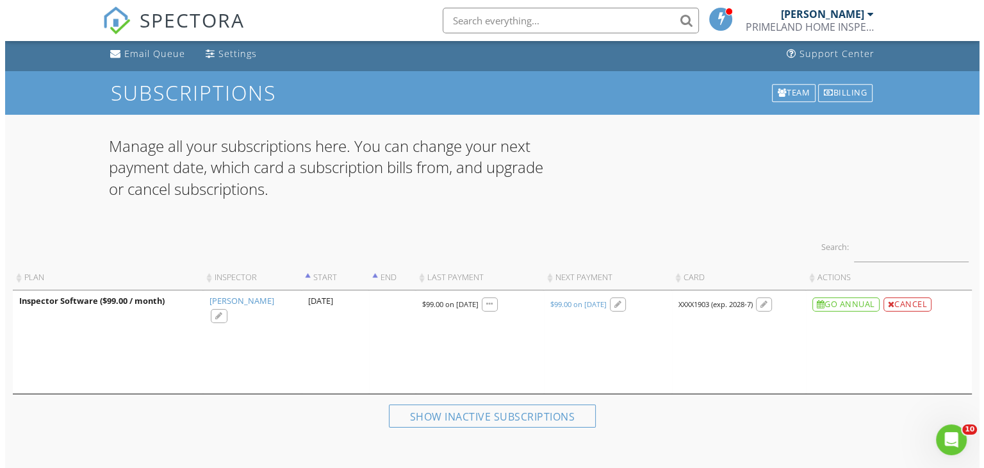
scroll to position [51, 0]
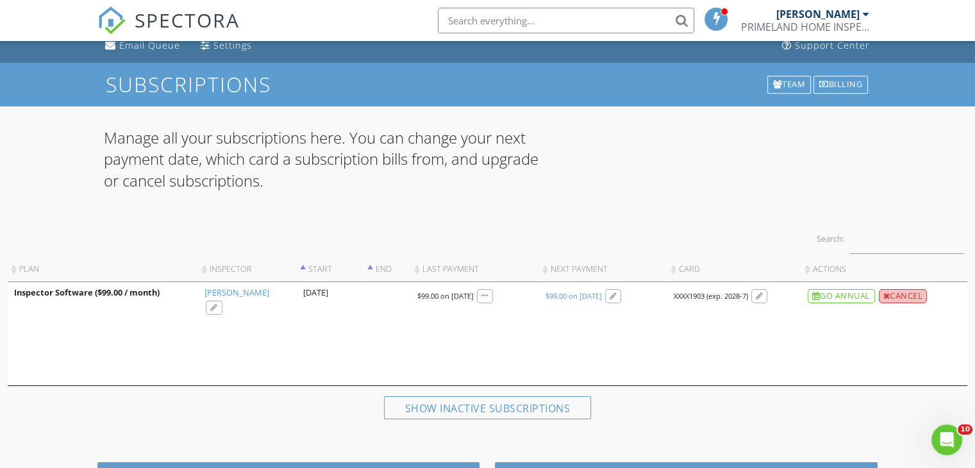
click at [909, 294] on div "Cancel" at bounding box center [902, 296] width 49 height 14
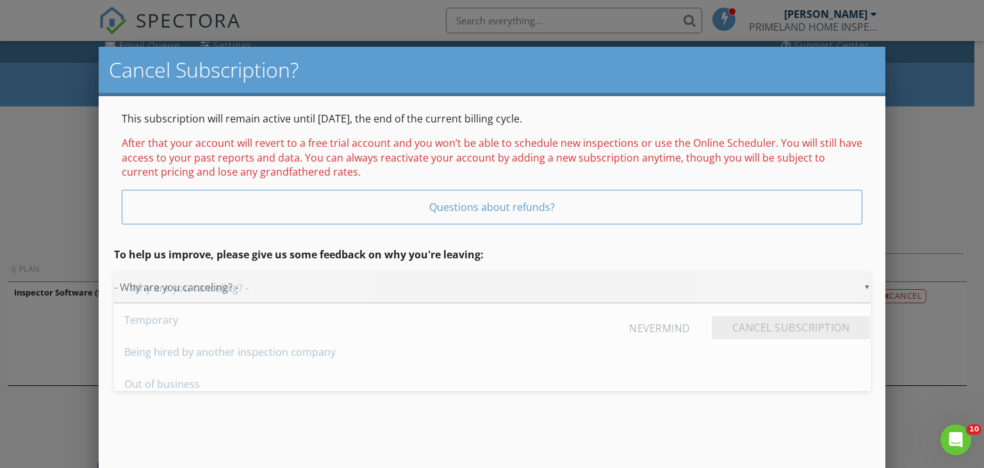
click at [866, 287] on div "▼ - Why are you canceling? - - Why are you canceling? - Temporary Being hired b…" at bounding box center [492, 287] width 757 height 31
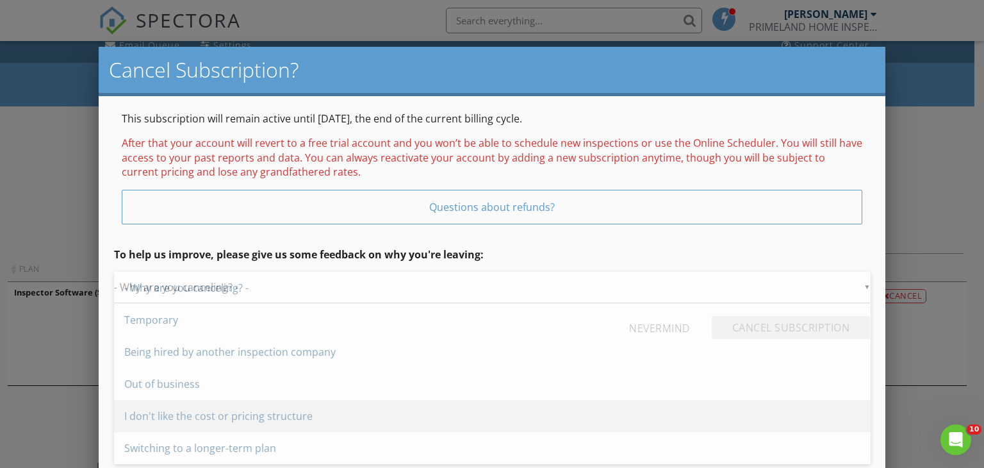
click at [164, 414] on span "I don't like the cost or pricing structure" at bounding box center [492, 416] width 757 height 32
type input "I don't like the cost or pricing structure"
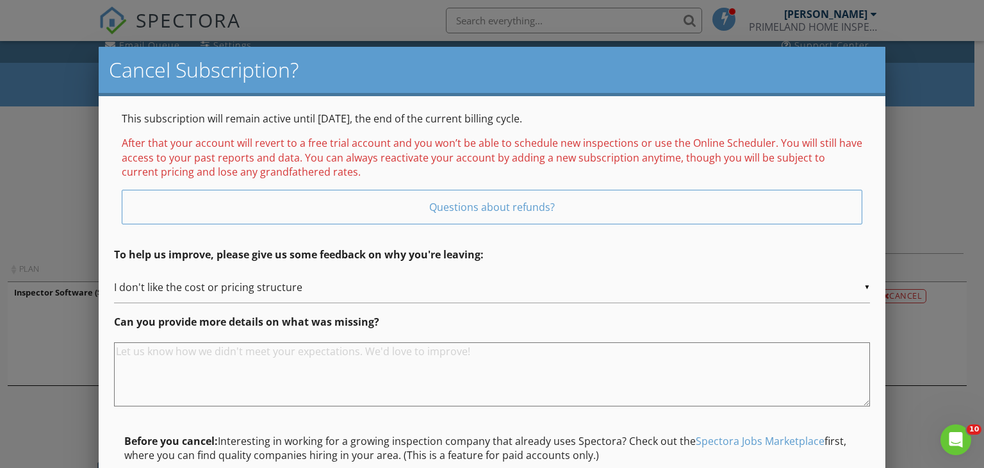
scroll to position [0, 0]
click at [243, 286] on div "▼ I don't like the cost or pricing structure - Why are you canceling? - Tempora…" at bounding box center [492, 287] width 757 height 31
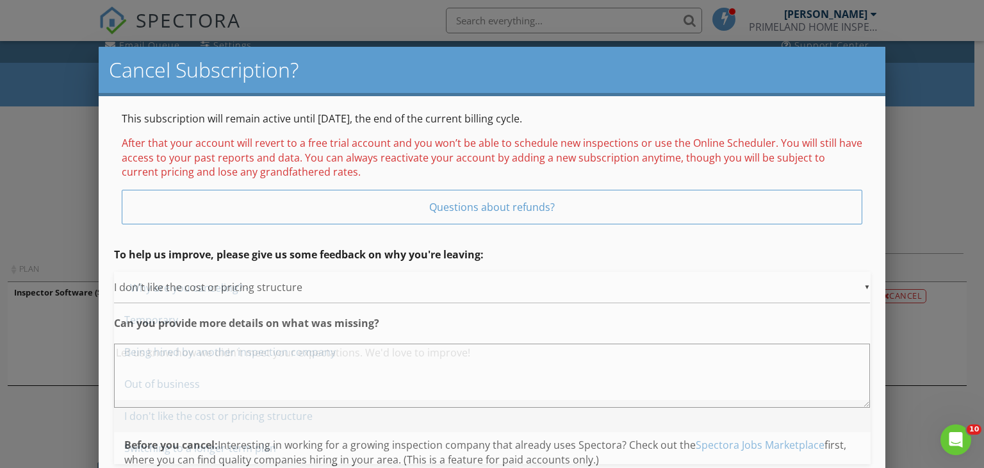
click at [288, 400] on span "I don't like the cost or pricing structure" at bounding box center [492, 416] width 757 height 32
click at [410, 388] on textarea at bounding box center [492, 375] width 757 height 64
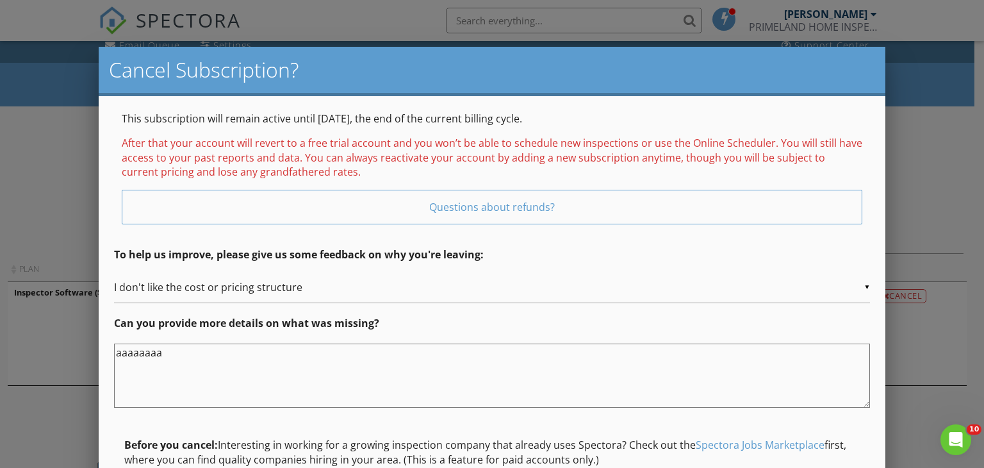
type textarea "aaaaaaaa"
click at [871, 441] on div "This subscription will remain active until [DATE], the end of the current billi…" at bounding box center [492, 315] width 787 height 439
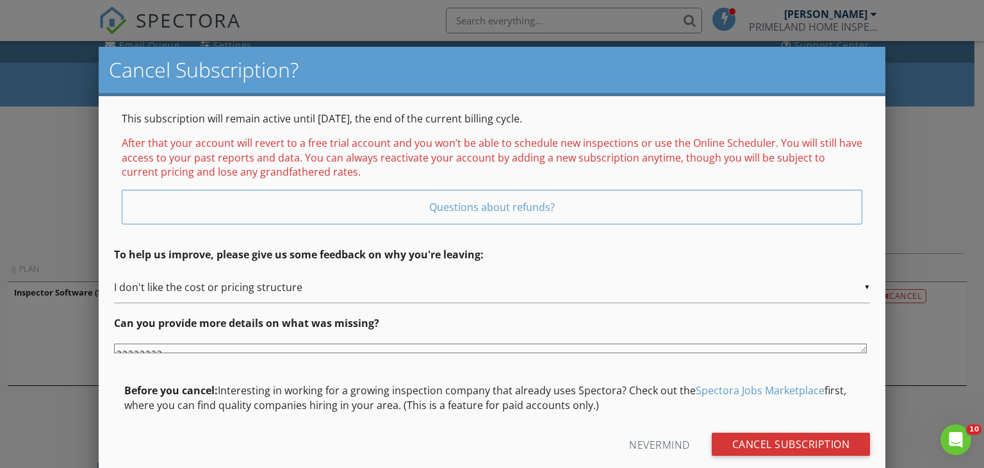
drag, startPoint x: 866, startPoint y: 405, endPoint x: 862, endPoint y: 344, distance: 61.0
click at [862, 344] on textarea "aaaaaaaa" at bounding box center [490, 348] width 753 height 10
click at [751, 391] on link "Spectora Jobs Marketplace" at bounding box center [760, 390] width 129 height 14
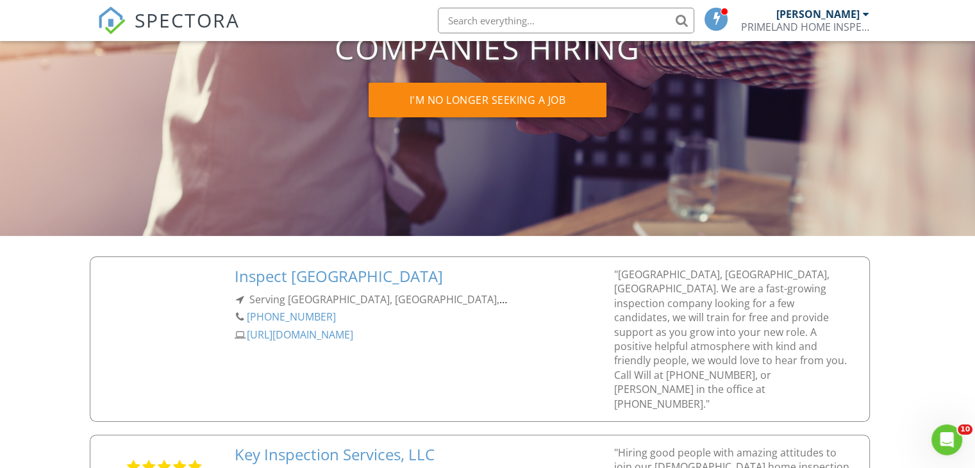
scroll to position [170, 0]
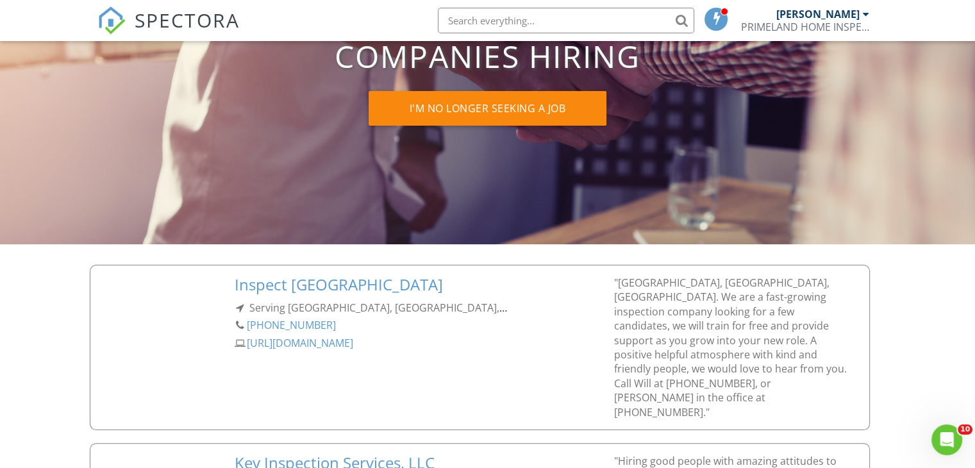
click at [310, 344] on div "[URL][DOMAIN_NAME]" at bounding box center [416, 345] width 363 height 18
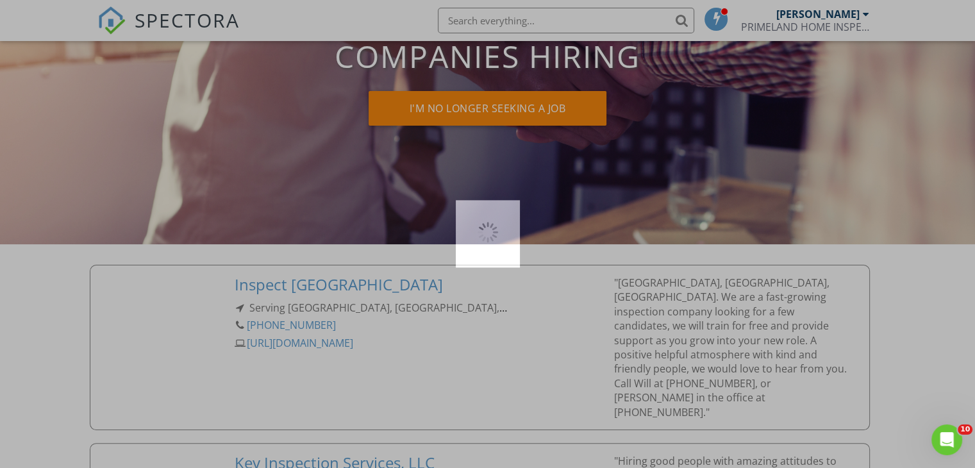
click at [310, 344] on div at bounding box center [487, 234] width 975 height 468
